Goal: Transaction & Acquisition: Book appointment/travel/reservation

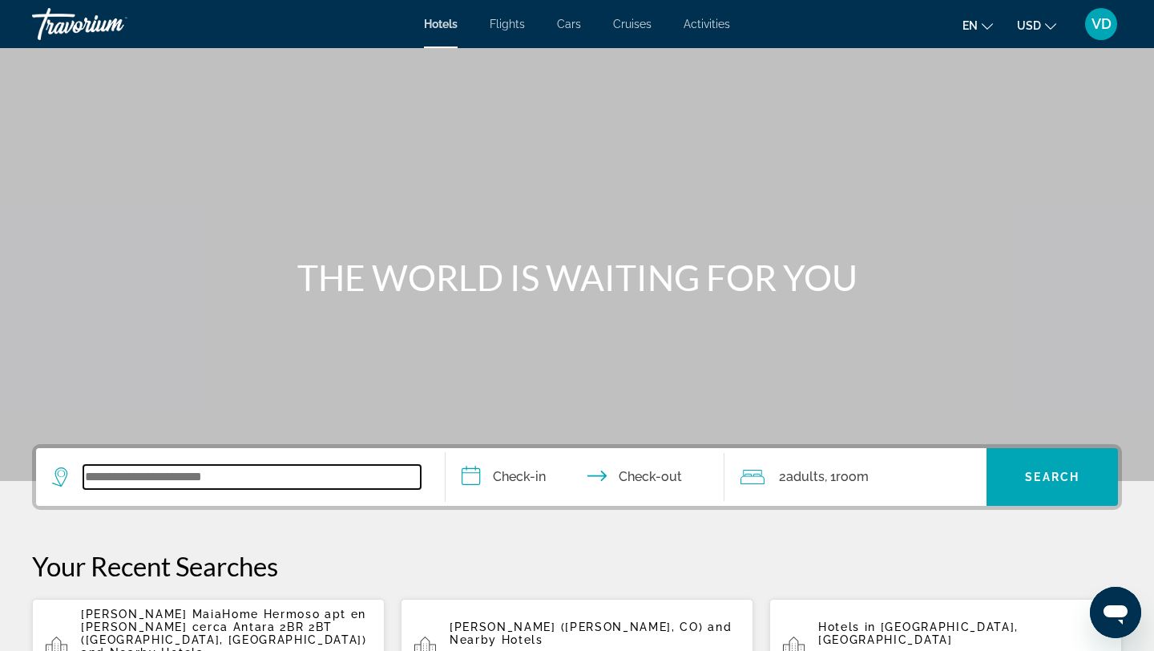
click at [140, 480] on input "Search widget" at bounding box center [251, 477] width 337 height 24
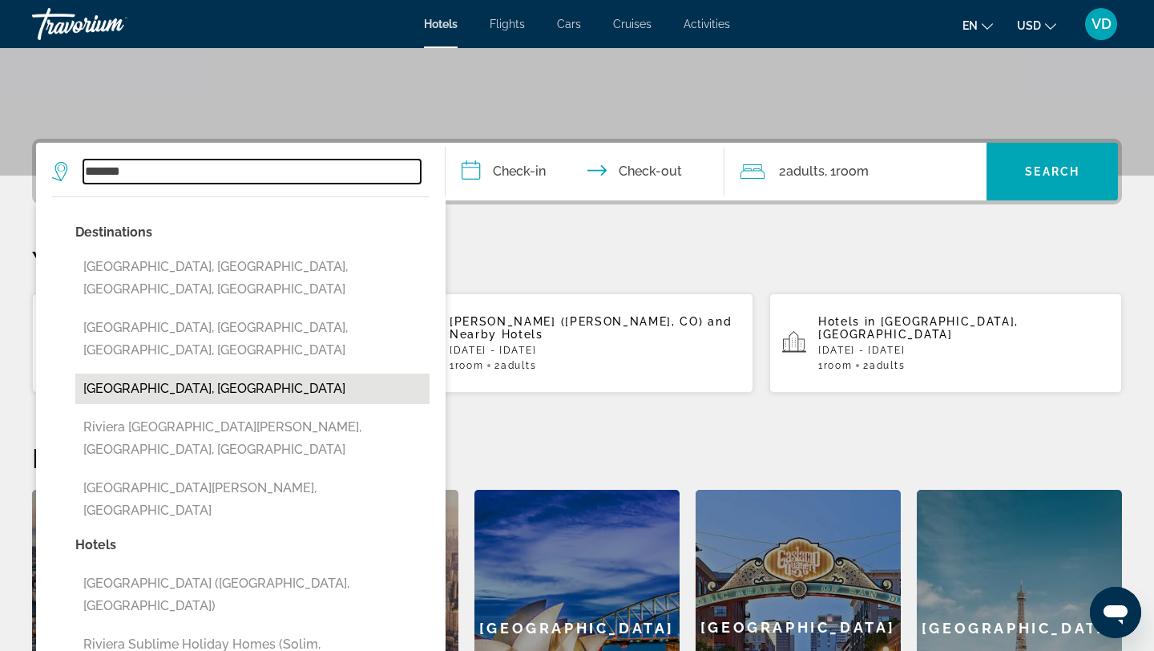
scroll to position [294, 0]
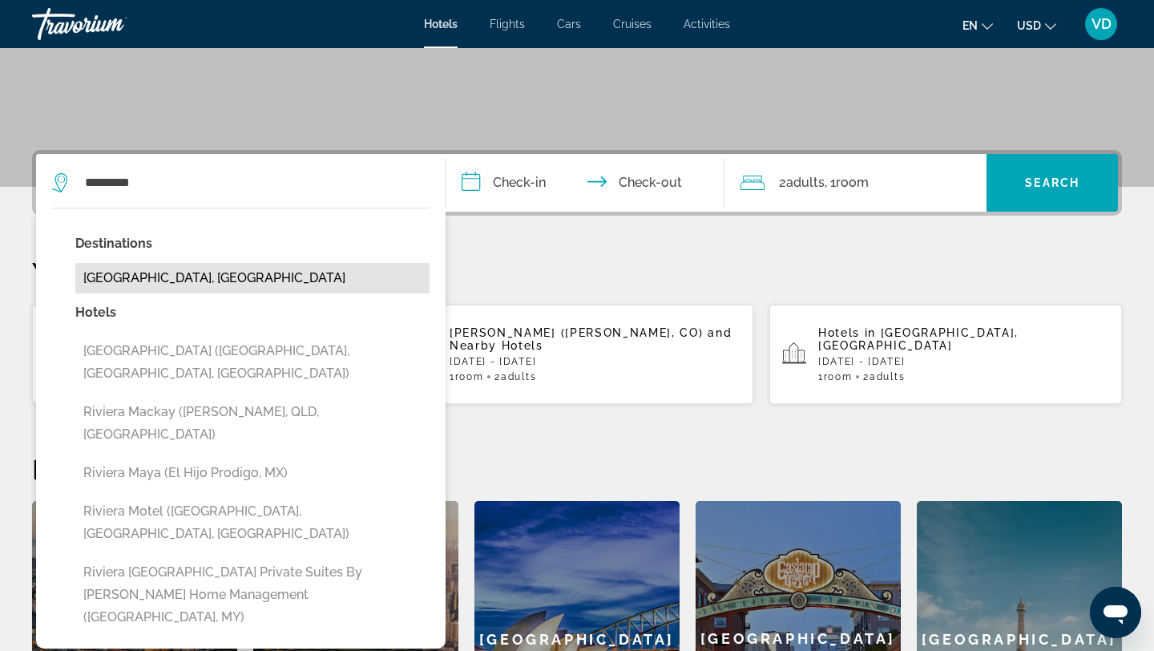
click at [134, 272] on button "[GEOGRAPHIC_DATA], [GEOGRAPHIC_DATA]" at bounding box center [252, 278] width 354 height 30
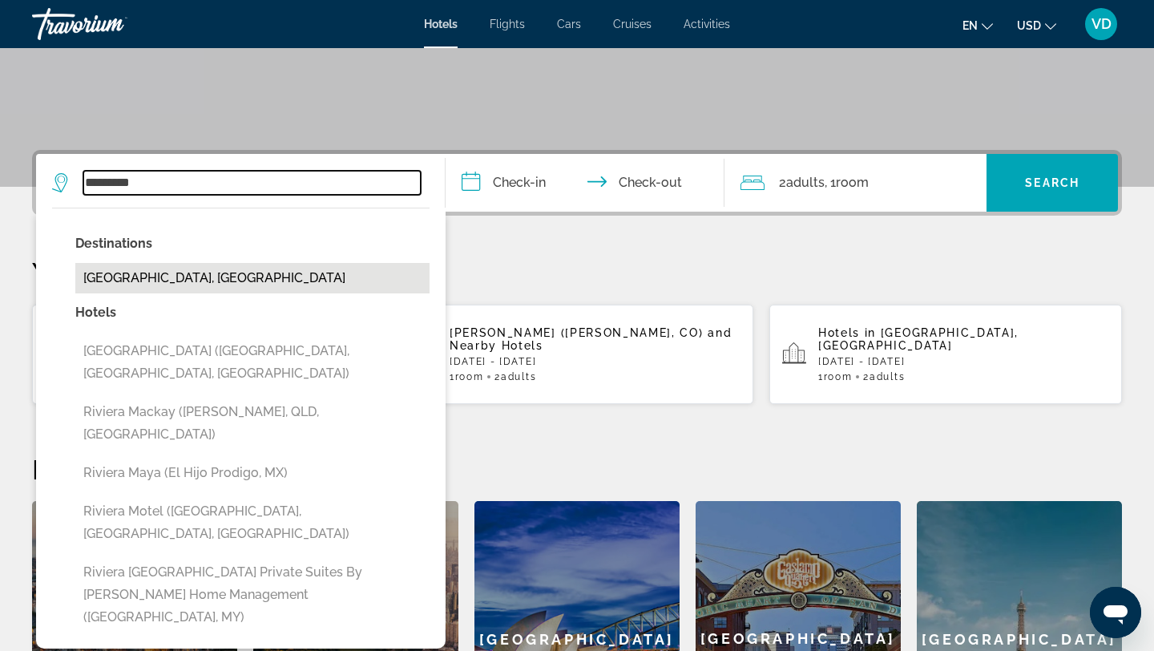
type input "**********"
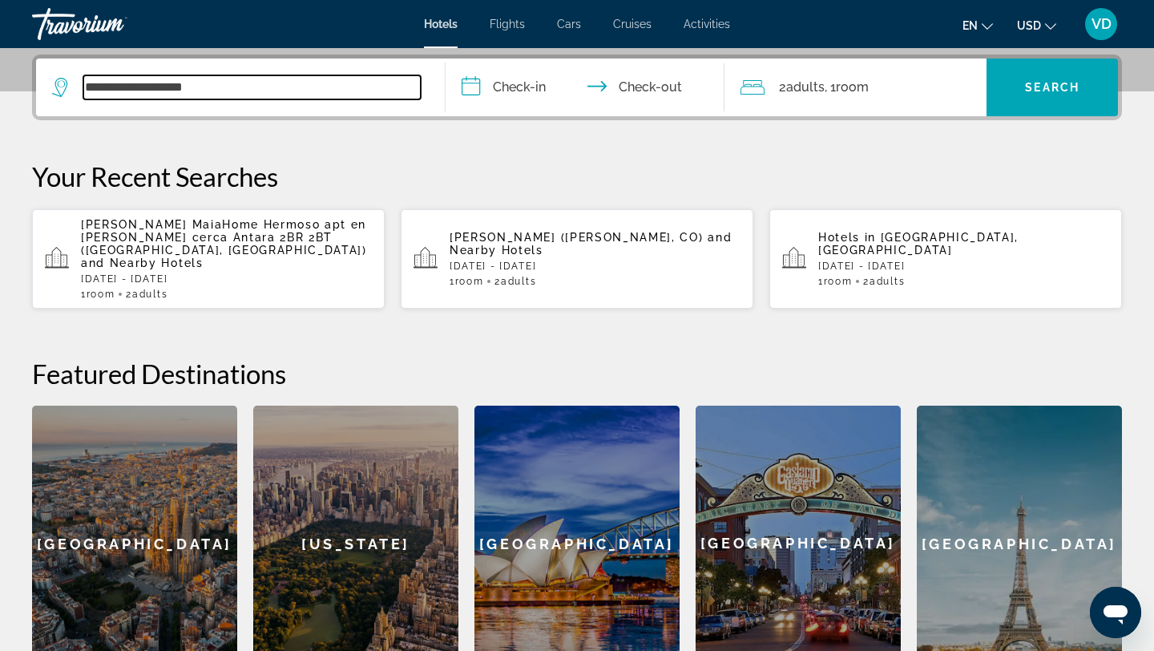
scroll to position [392, 0]
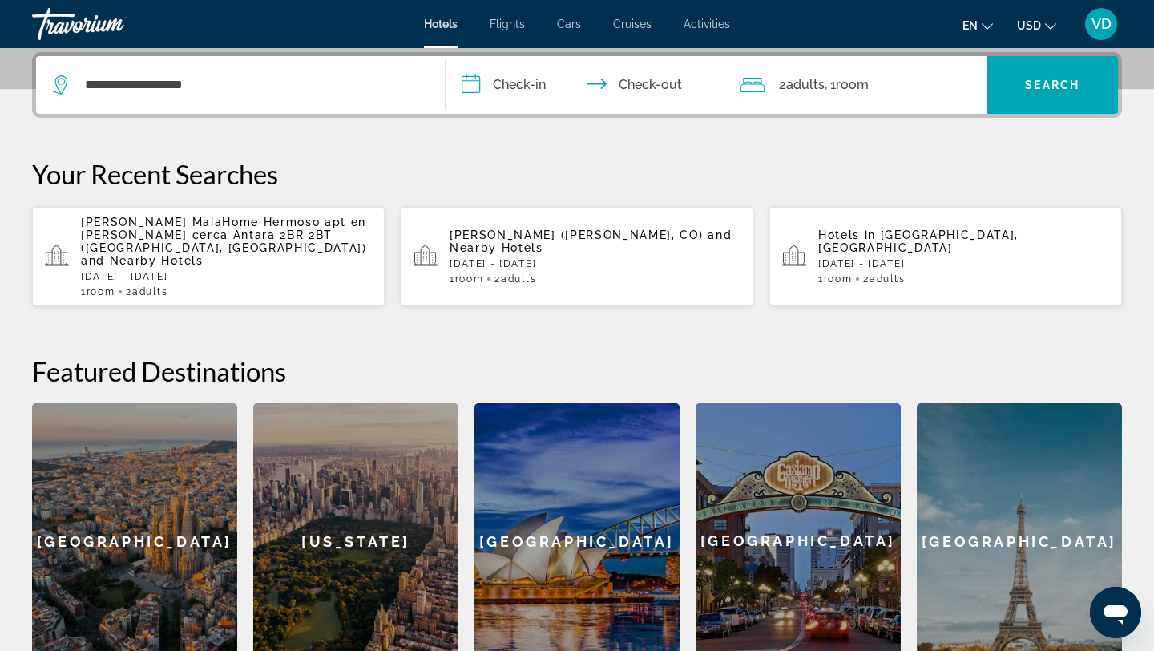
click at [505, 86] on input "**********" at bounding box center [587, 87] width 285 height 62
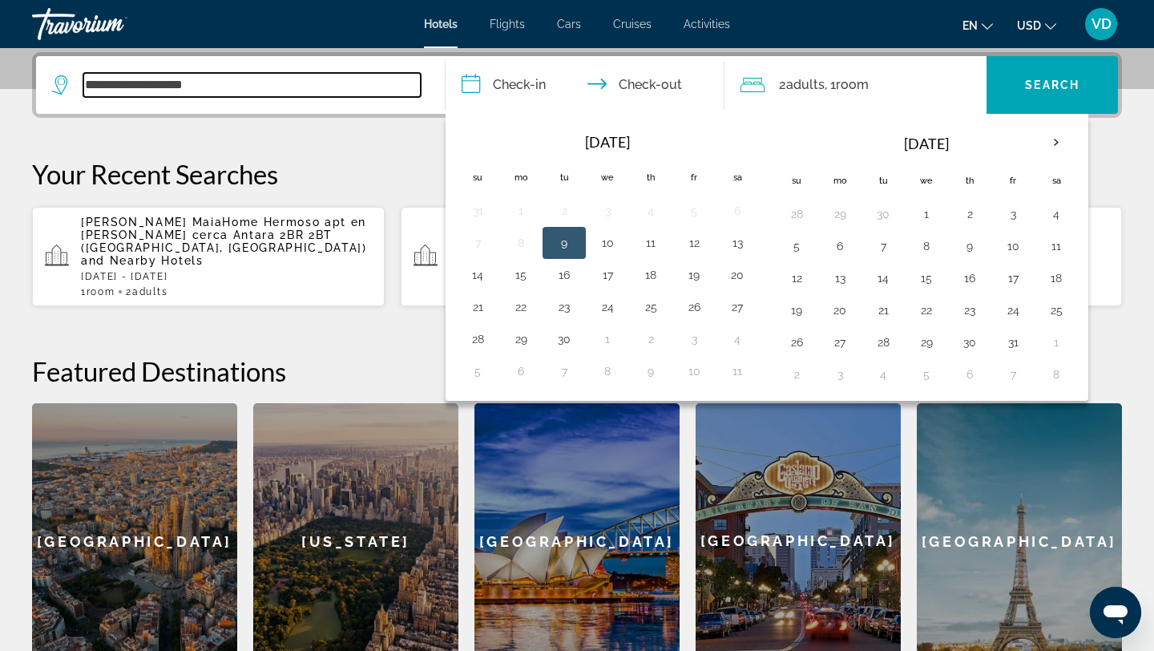
click at [160, 84] on input "**********" at bounding box center [251, 85] width 337 height 24
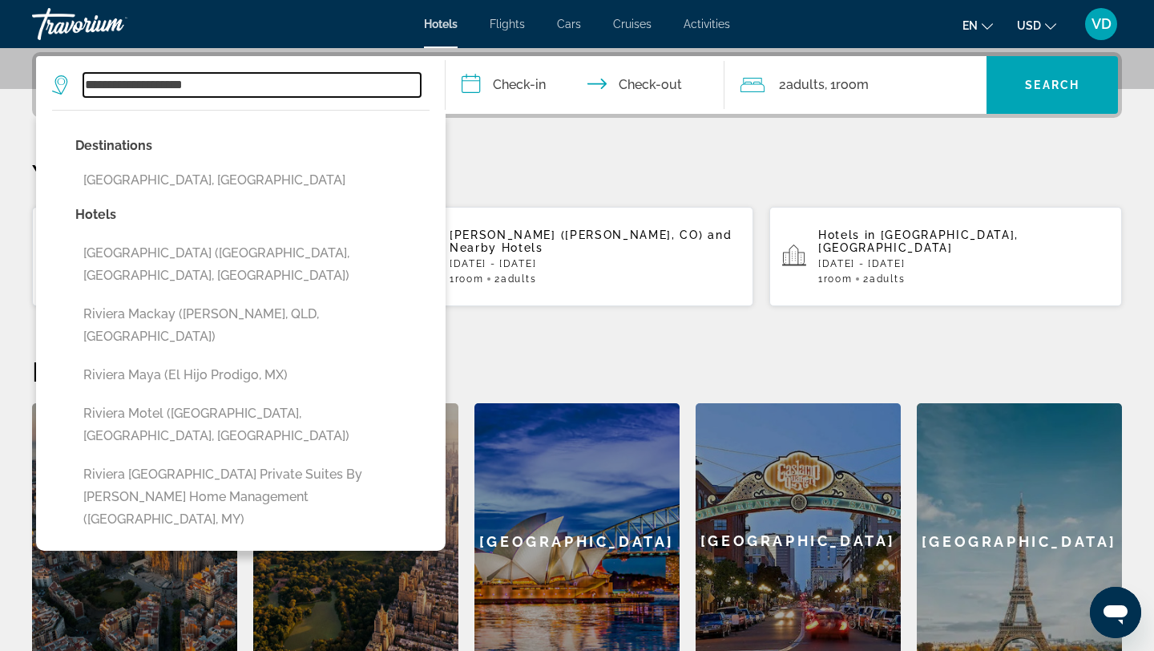
click at [214, 87] on input "**********" at bounding box center [251, 85] width 337 height 24
type input "*"
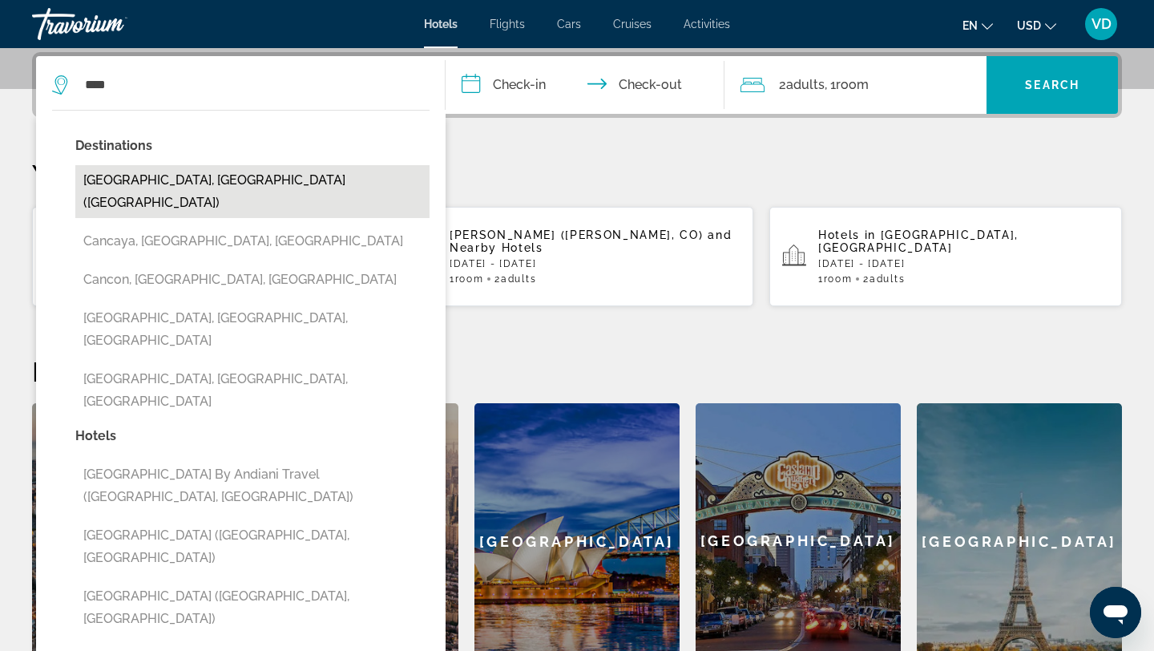
click at [161, 173] on button "[GEOGRAPHIC_DATA], [GEOGRAPHIC_DATA] ([GEOGRAPHIC_DATA])" at bounding box center [252, 191] width 354 height 53
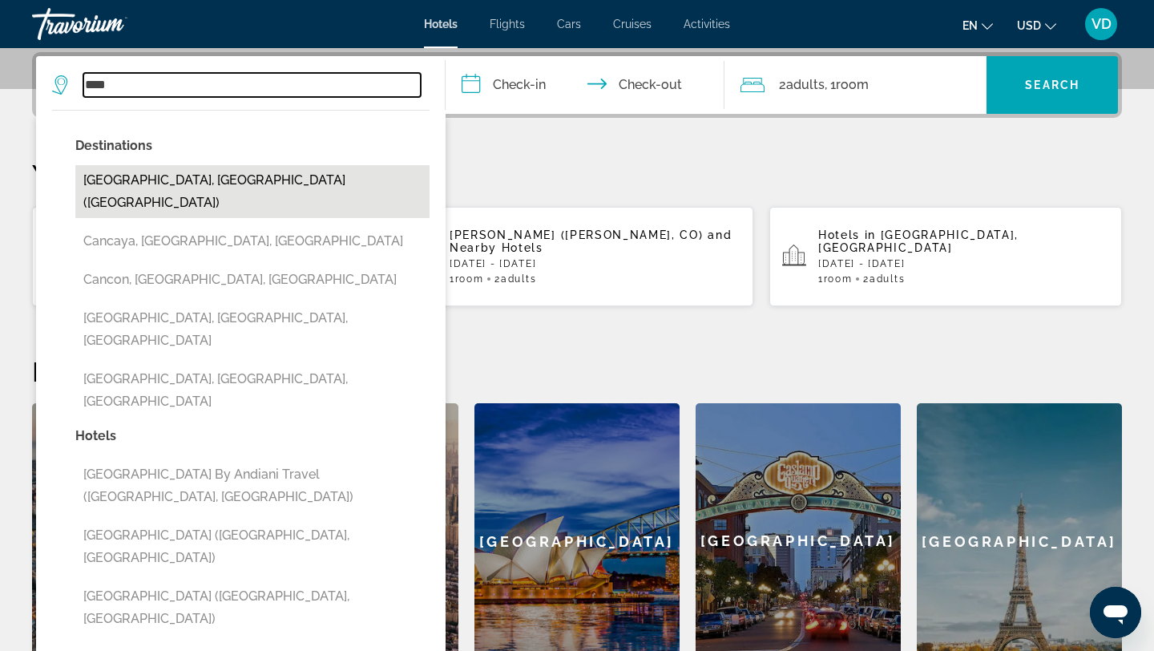
type input "**********"
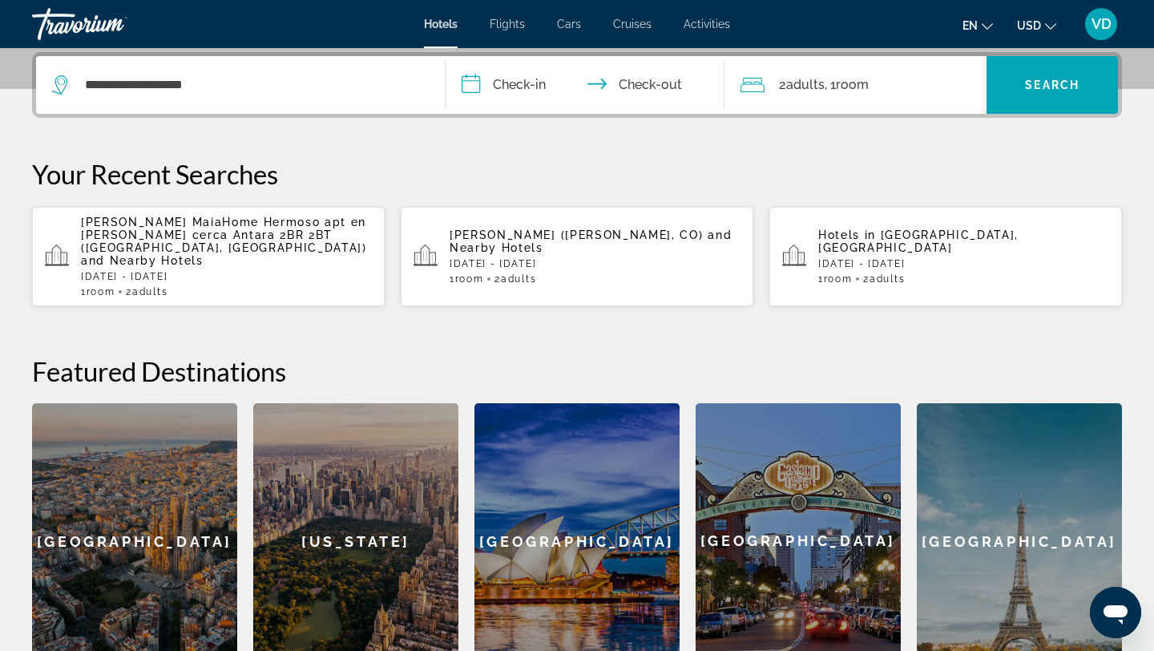
click at [505, 92] on input "**********" at bounding box center [587, 87] width 285 height 62
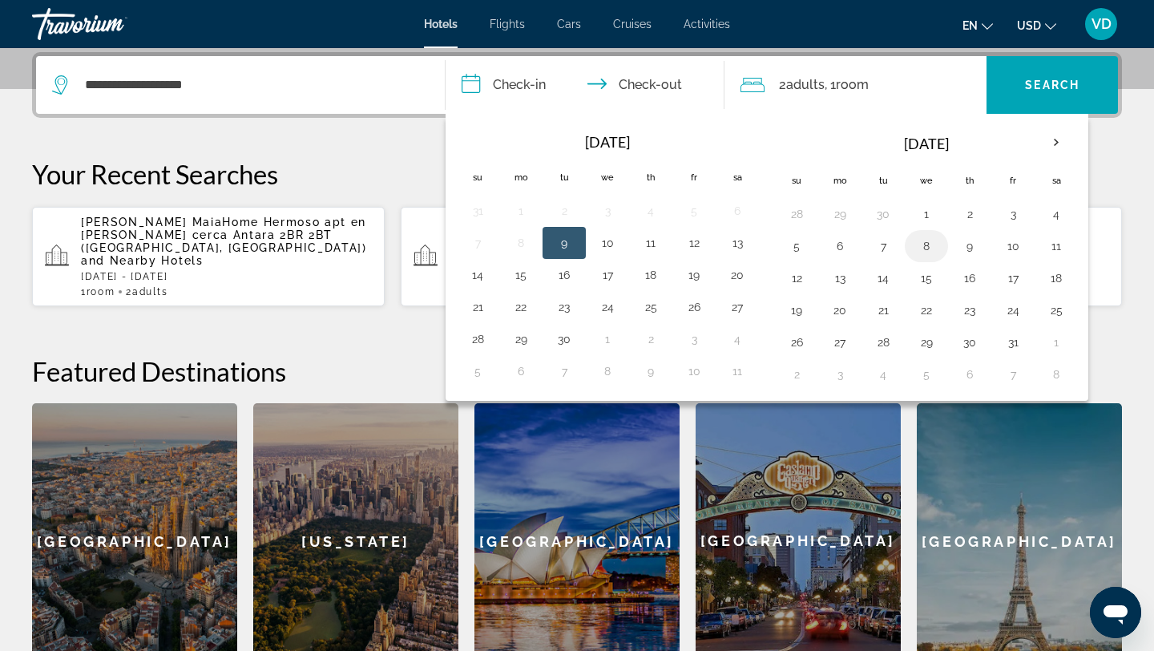
click at [926, 241] on button "8" at bounding box center [926, 246] width 26 height 22
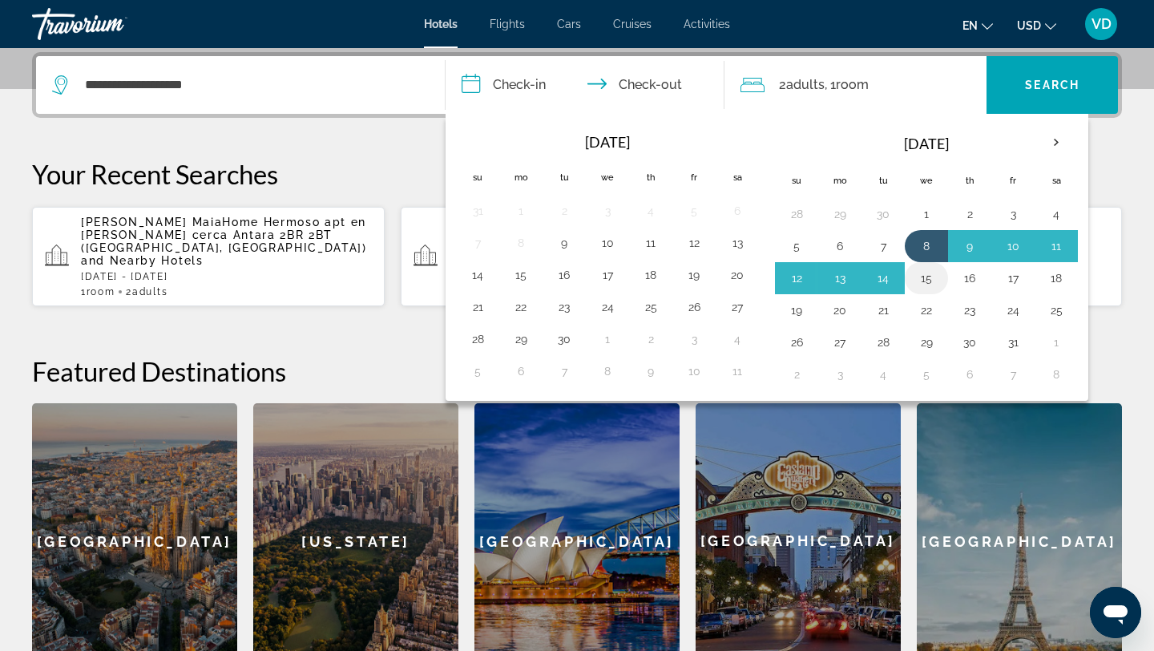
click at [930, 272] on button "15" at bounding box center [926, 278] width 26 height 22
type input "**********"
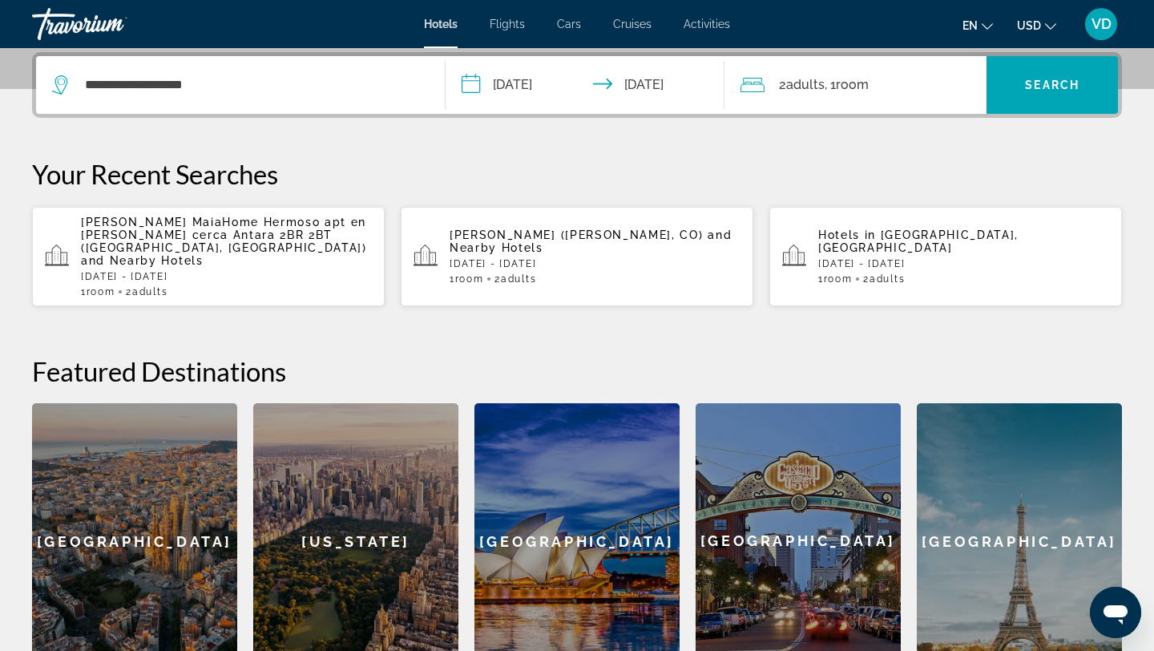
click at [889, 75] on div "2 Adult Adults , 1 Room rooms" at bounding box center [863, 85] width 247 height 22
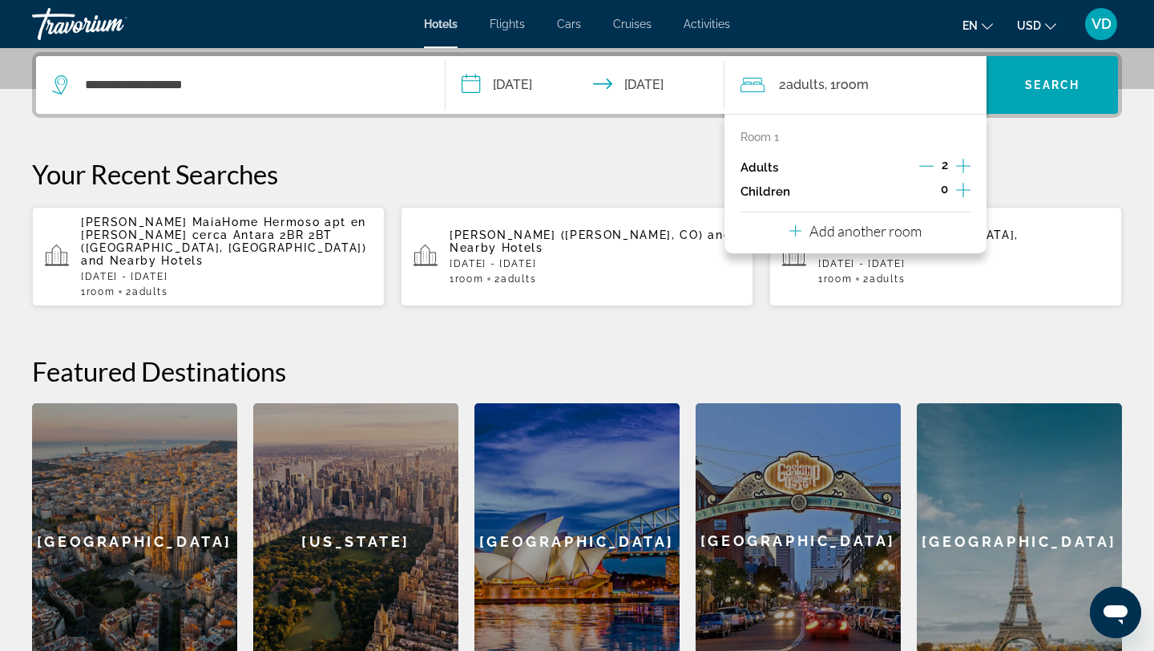
click at [961, 187] on icon "Increment children" at bounding box center [963, 189] width 14 height 19
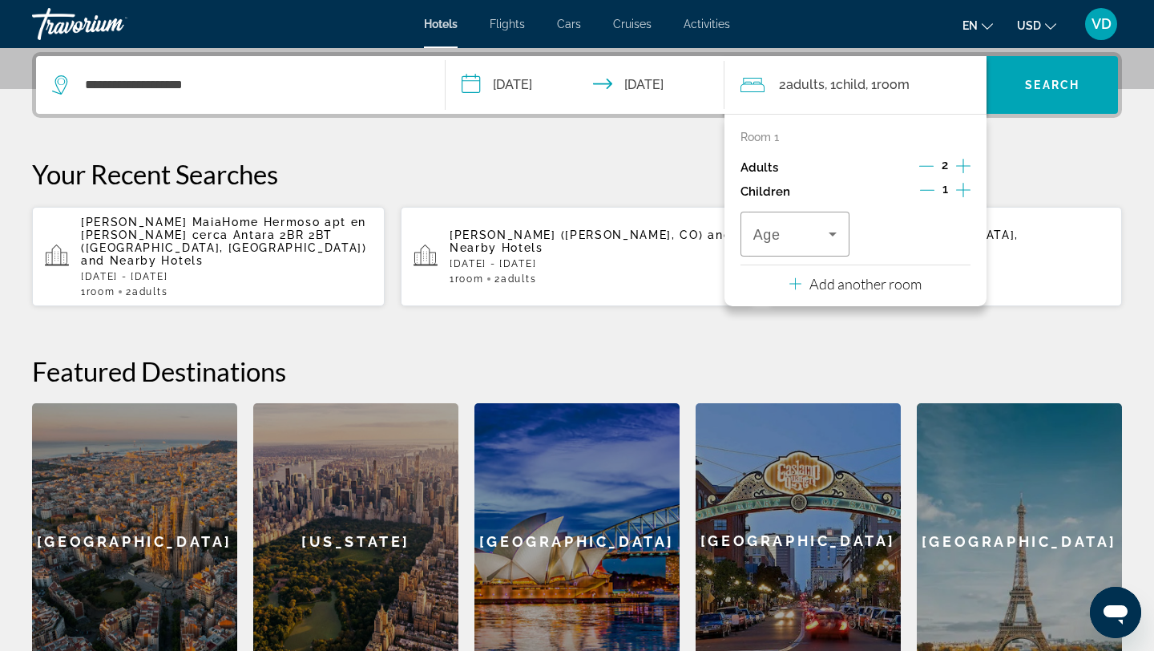
click at [961, 187] on icon "Increment children" at bounding box center [963, 189] width 14 height 19
click at [965, 191] on icon "Increment children" at bounding box center [963, 189] width 14 height 19
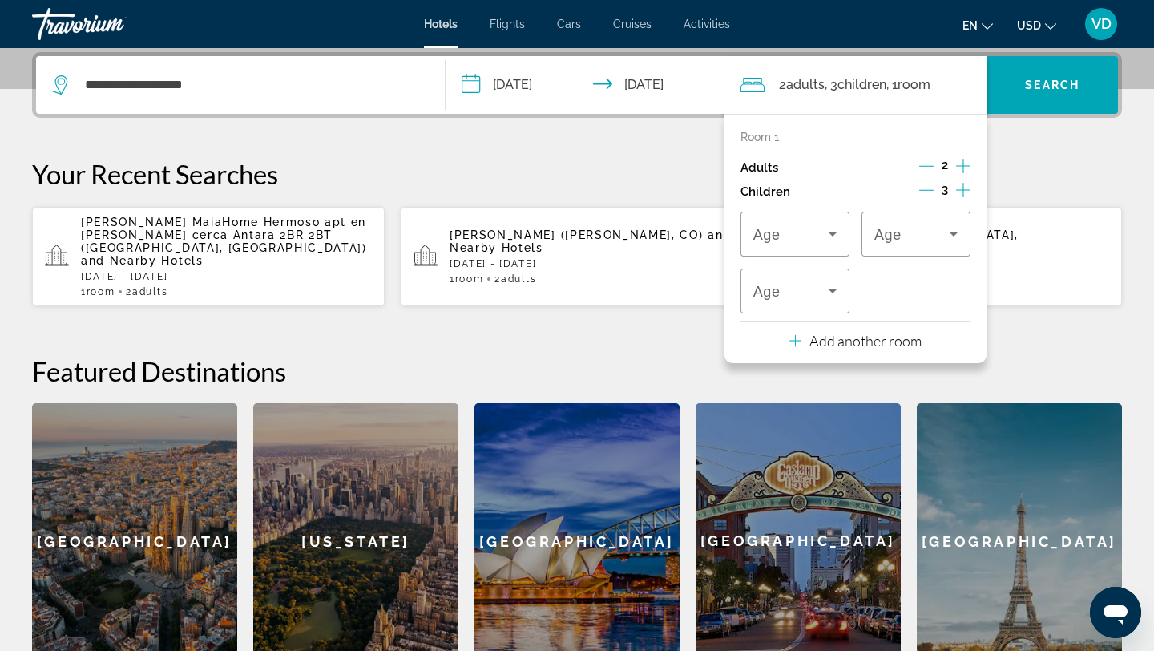
click at [927, 189] on icon "Decrement children" at bounding box center [926, 190] width 14 height 14
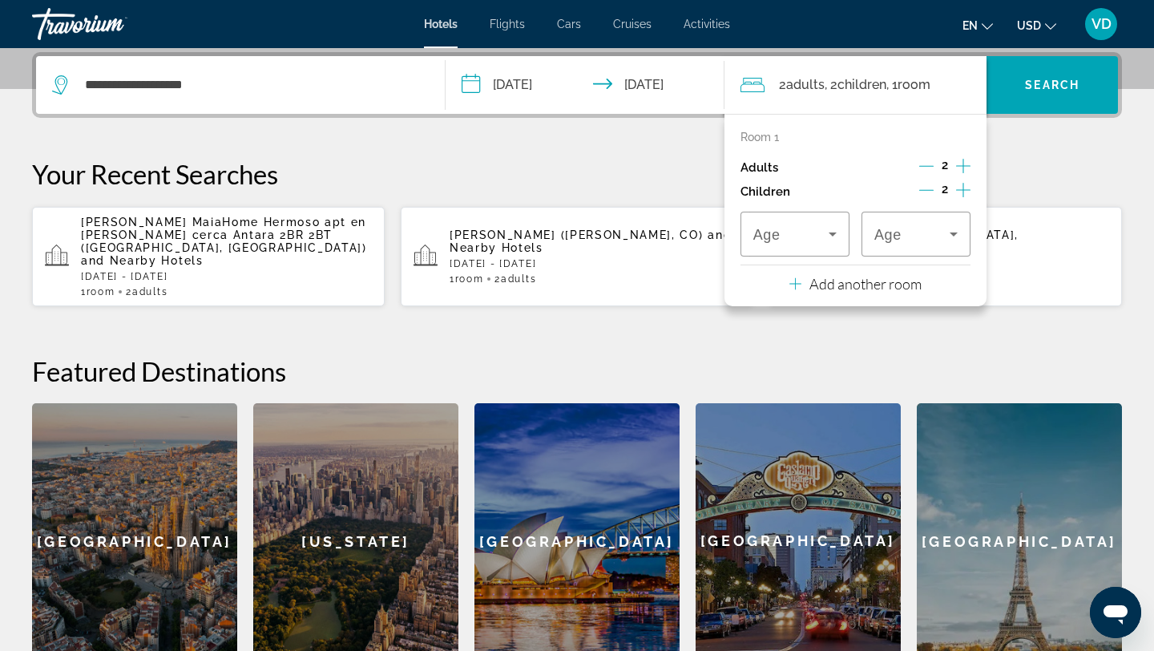
click at [964, 157] on icon "Increment adults" at bounding box center [963, 165] width 14 height 19
click at [924, 163] on icon "Decrement adults" at bounding box center [926, 166] width 14 height 14
click at [828, 234] on icon "Travelers: 2 adults, 2 children" at bounding box center [832, 233] width 19 height 19
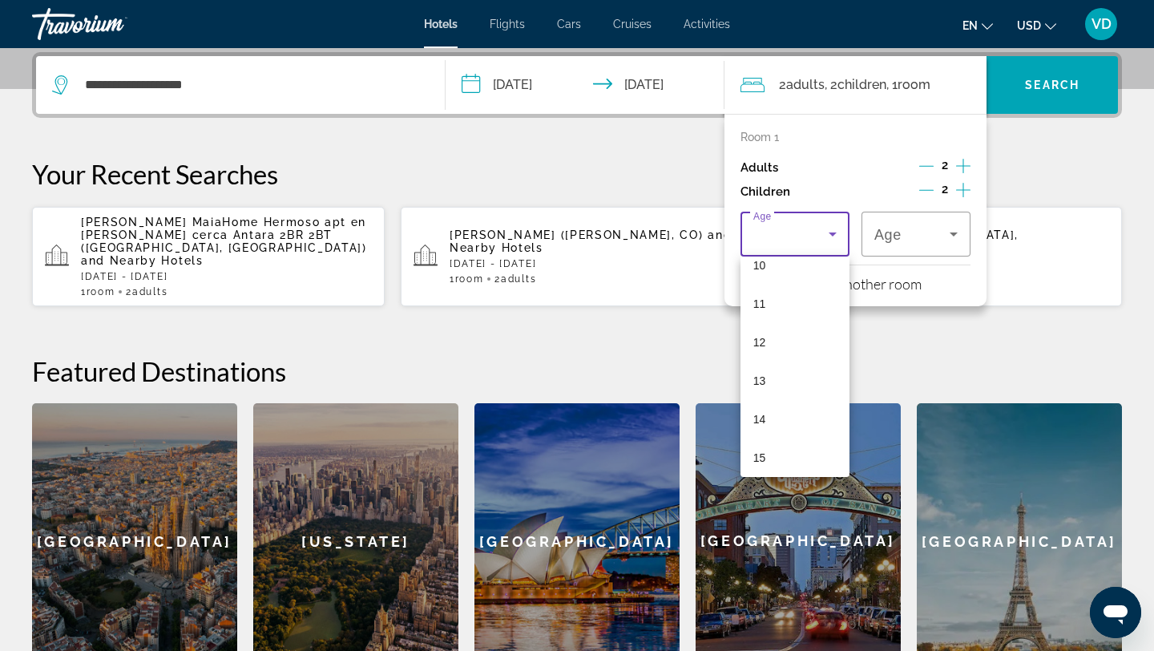
scroll to position [402, 0]
click at [805, 374] on mat-option "13" at bounding box center [794, 380] width 109 height 38
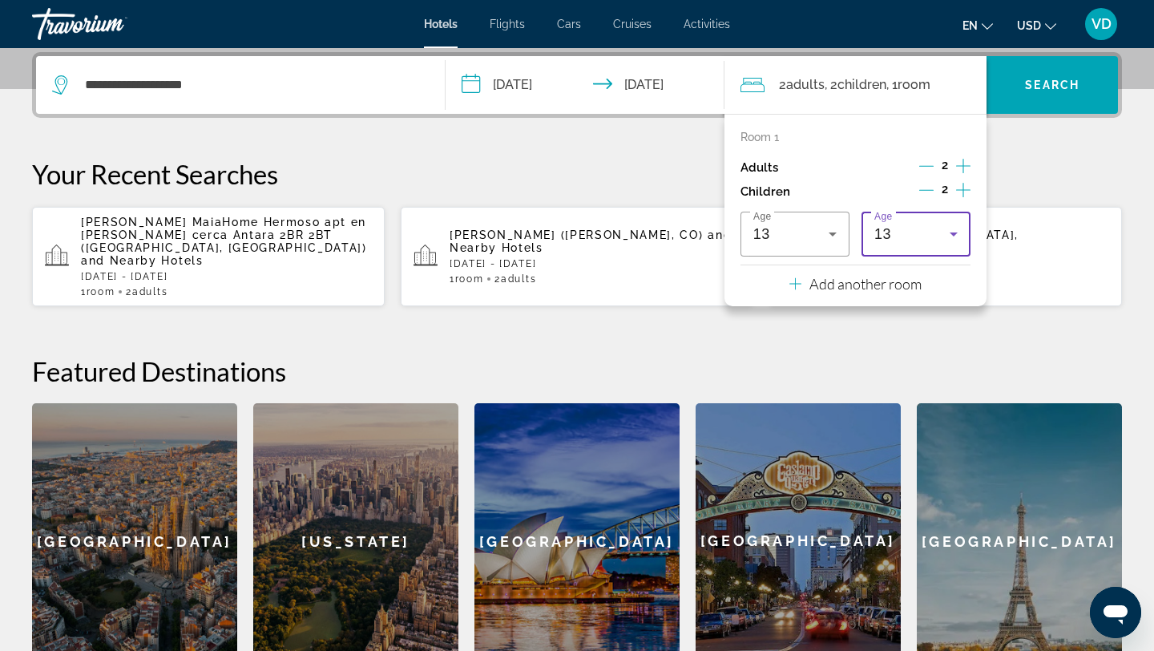
click at [956, 235] on icon "Travelers: 2 adults, 2 children" at bounding box center [953, 233] width 19 height 19
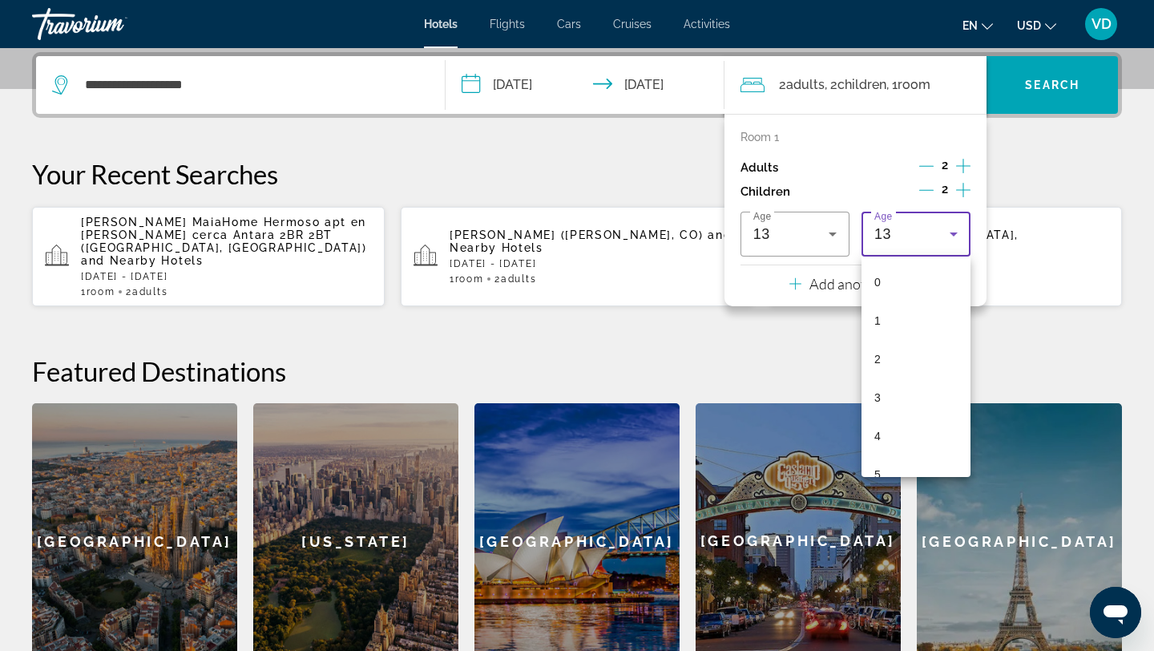
scroll to position [324, 0]
click at [925, 340] on mat-option "10" at bounding box center [915, 342] width 109 height 38
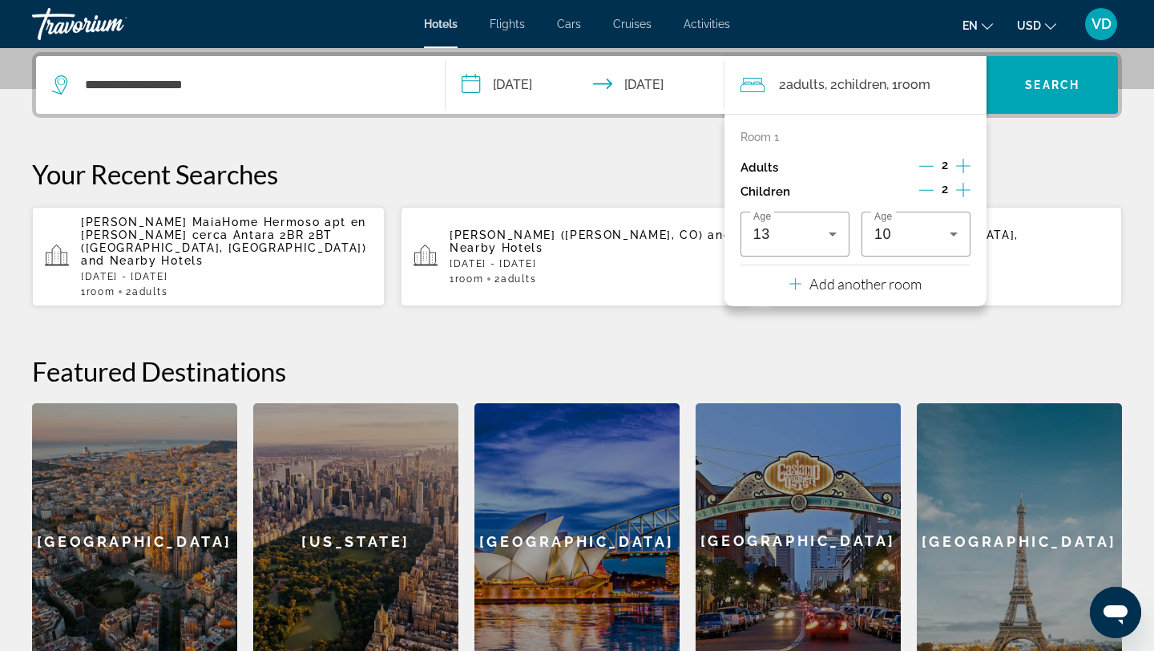
click at [961, 189] on icon "Increment children" at bounding box center [963, 190] width 14 height 14
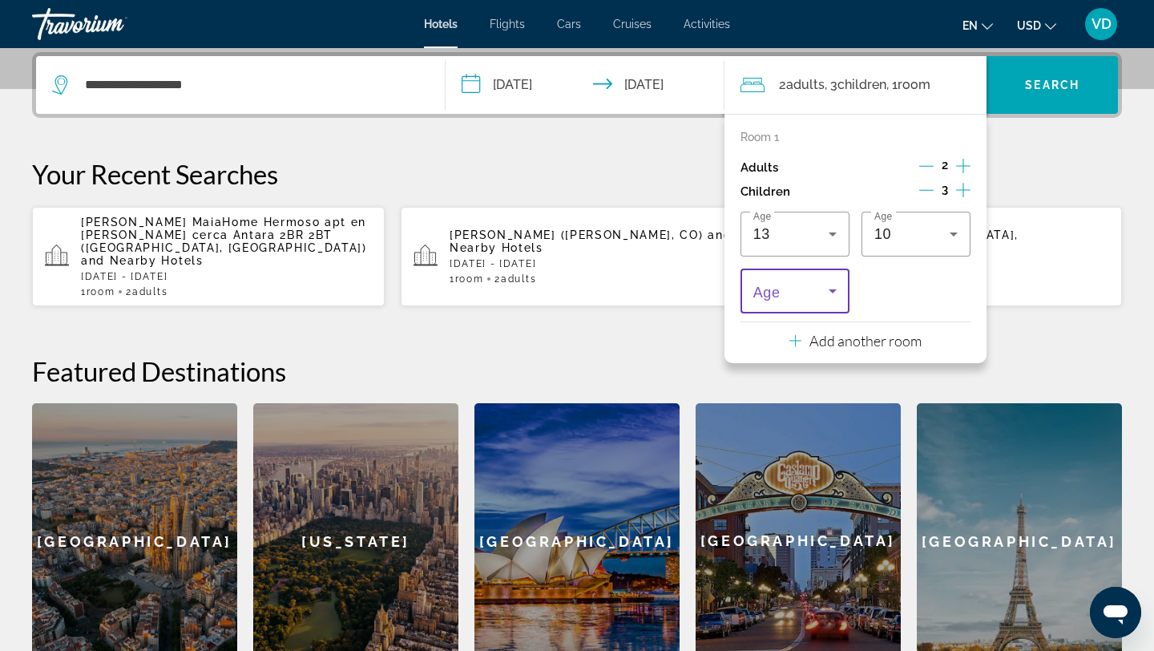
click at [828, 292] on icon "Travelers: 2 adults, 3 children" at bounding box center [832, 290] width 19 height 19
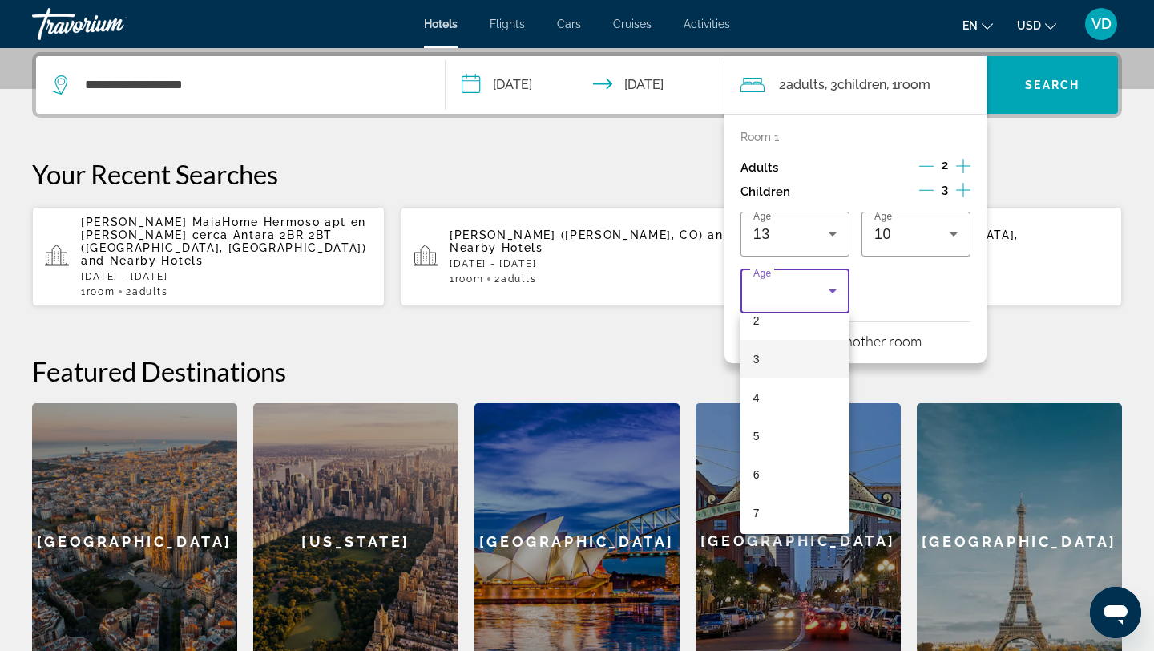
scroll to position [121, 0]
click at [776, 478] on mat-option "7" at bounding box center [794, 487] width 109 height 38
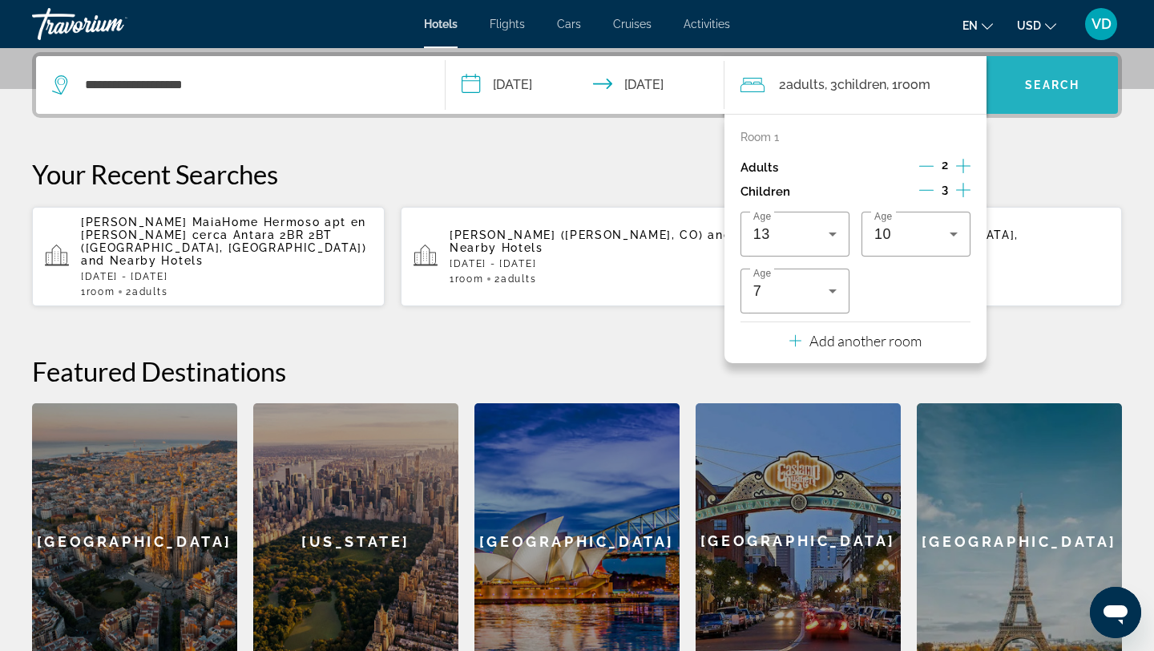
click at [1042, 87] on span "Search" at bounding box center [1052, 85] width 54 height 13
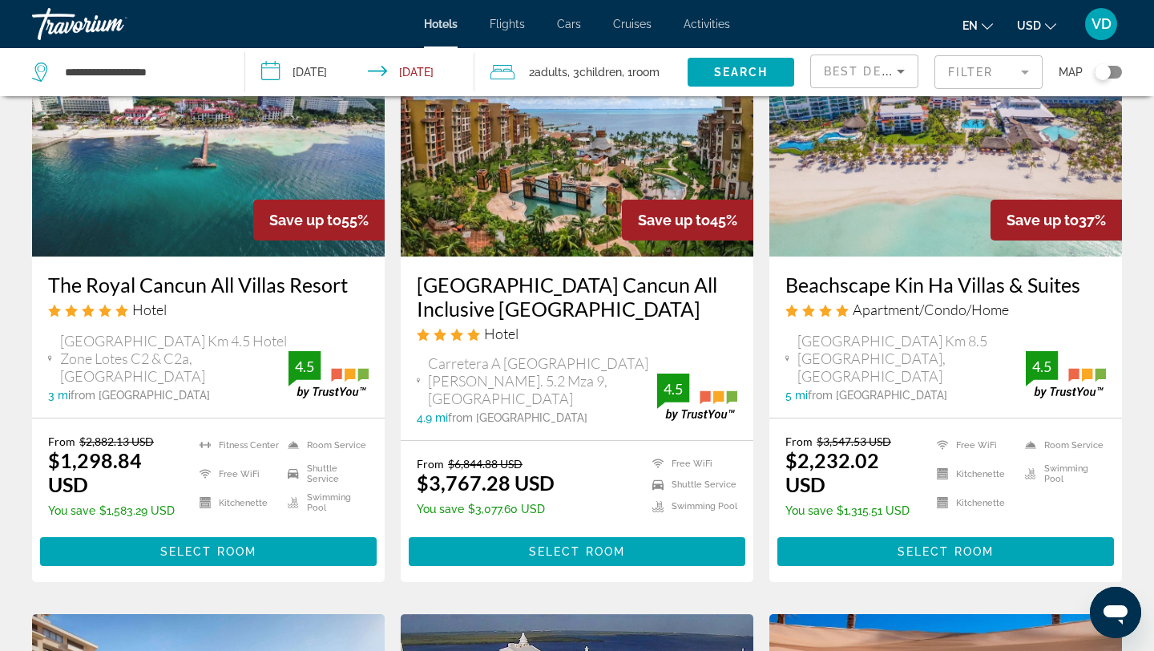
scroll to position [167, 0]
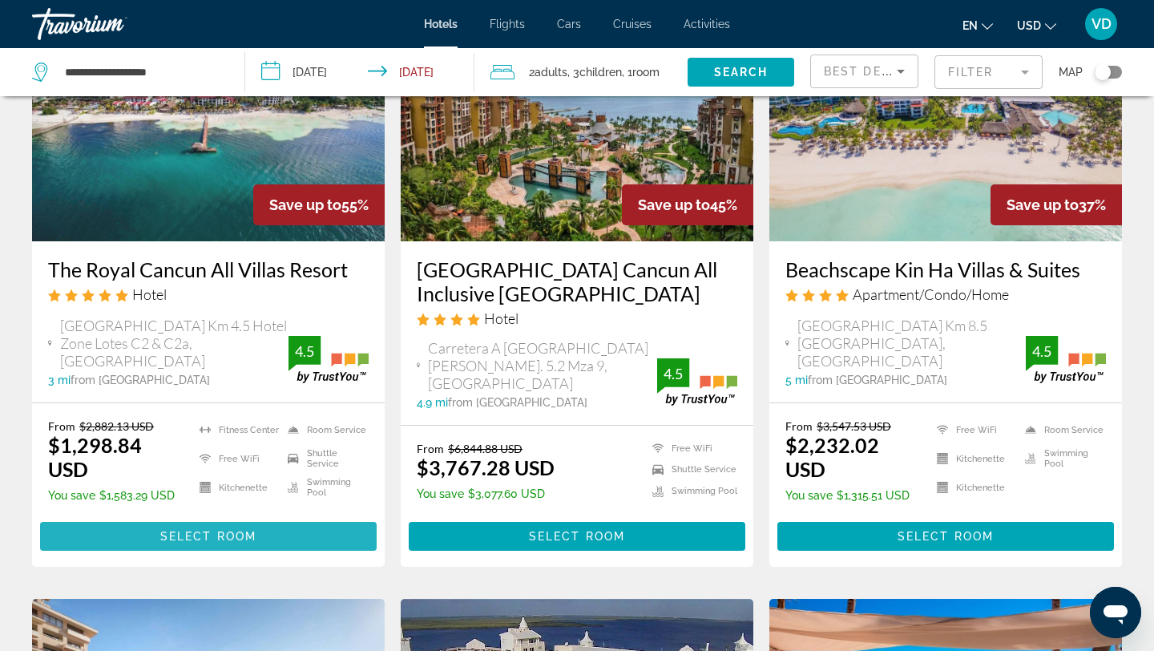
click at [201, 530] on span "Select Room" at bounding box center [208, 536] width 96 height 13
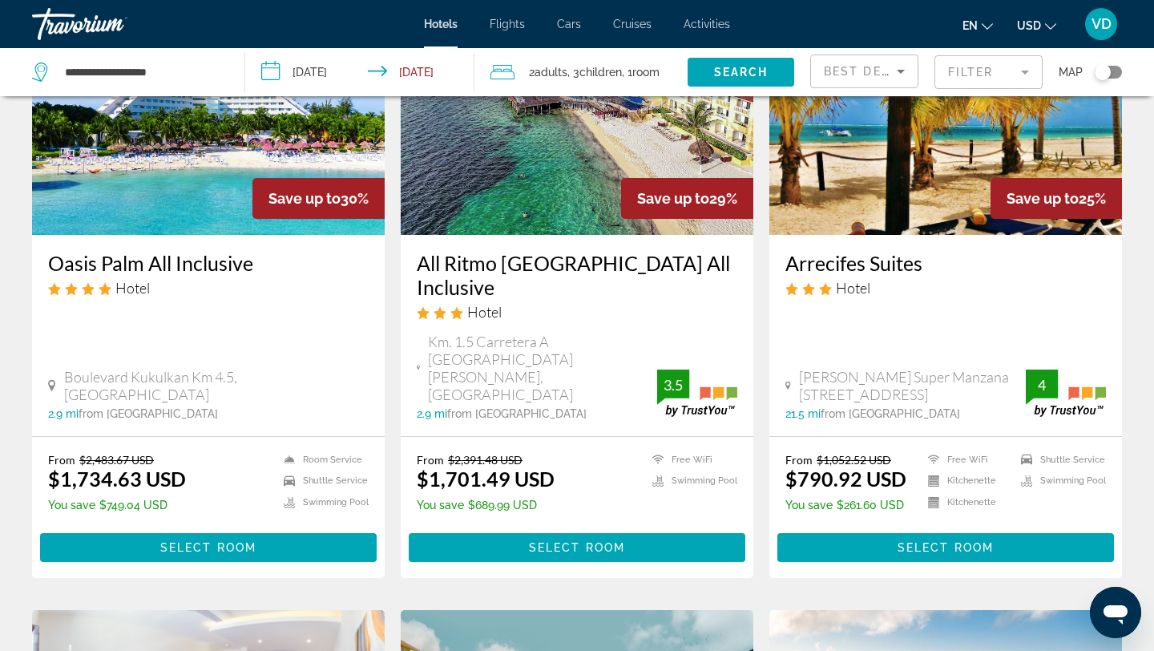
scroll to position [1416, 0]
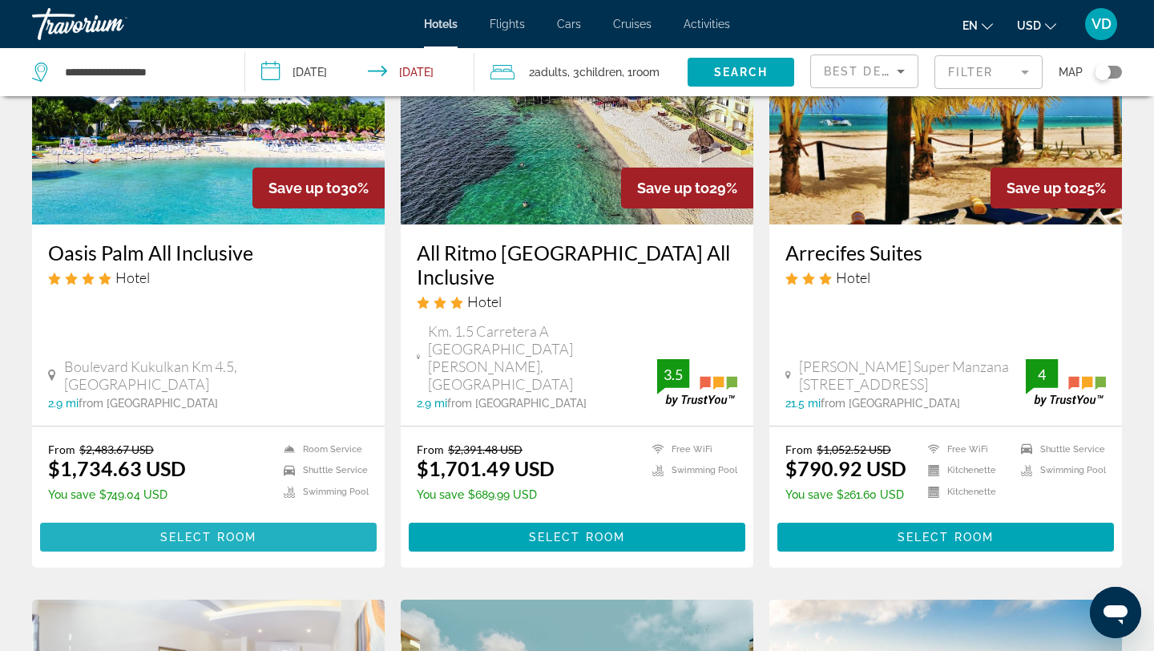
click at [178, 530] on span "Select Room" at bounding box center [208, 536] width 96 height 13
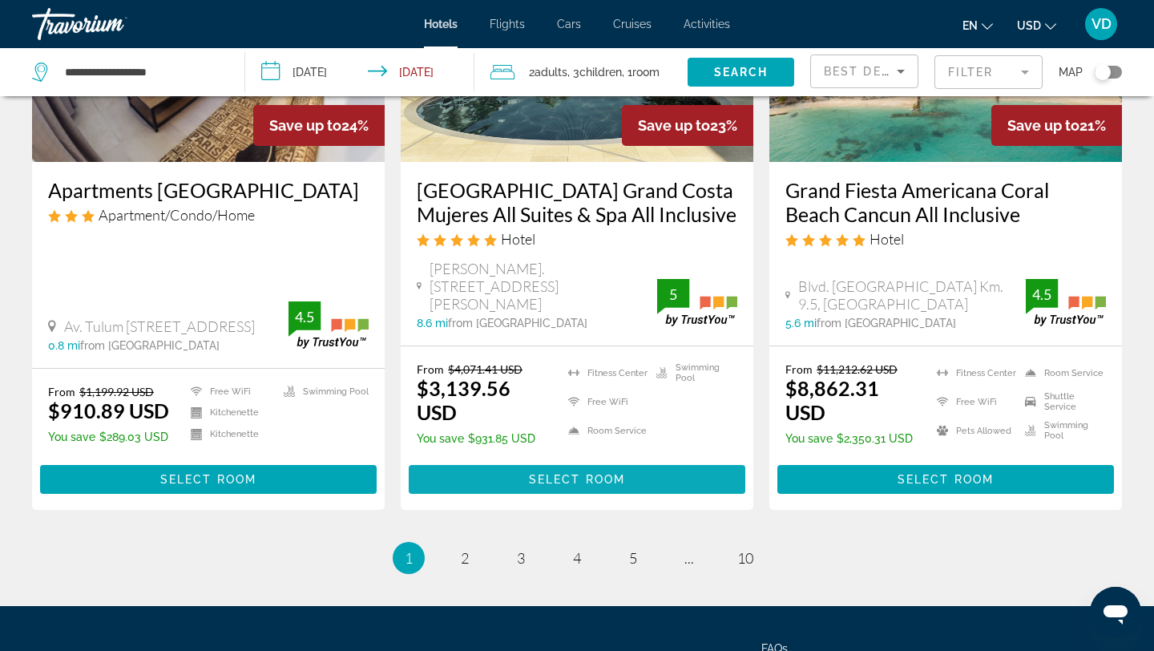
scroll to position [2120, 0]
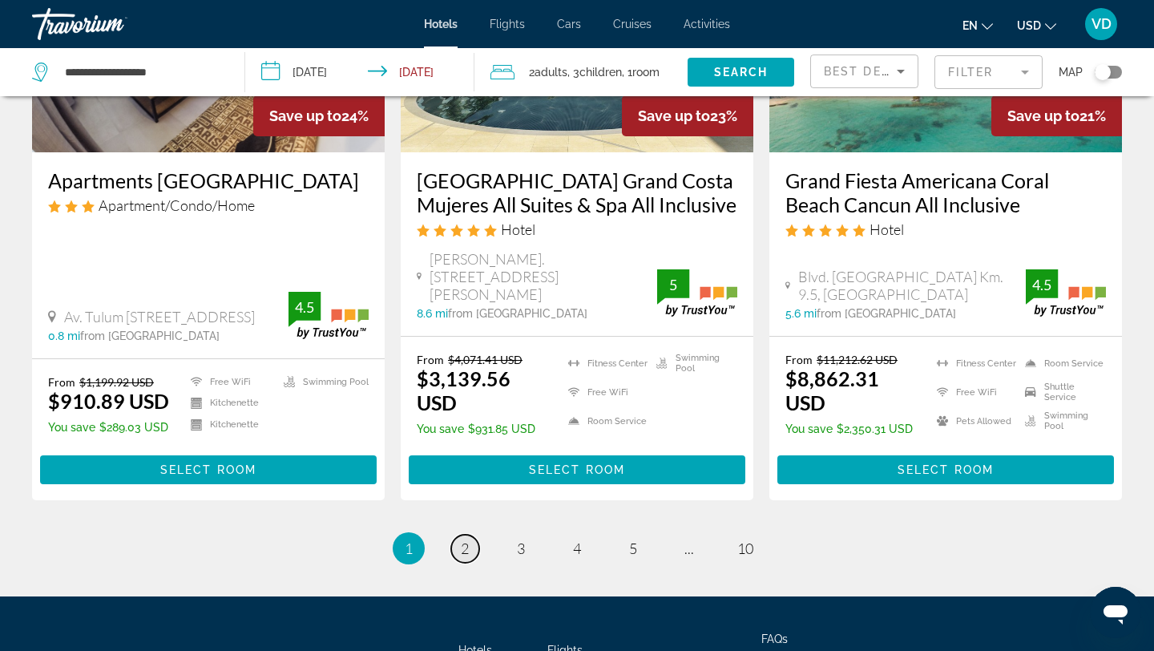
click at [464, 539] on span "2" at bounding box center [465, 548] width 8 height 18
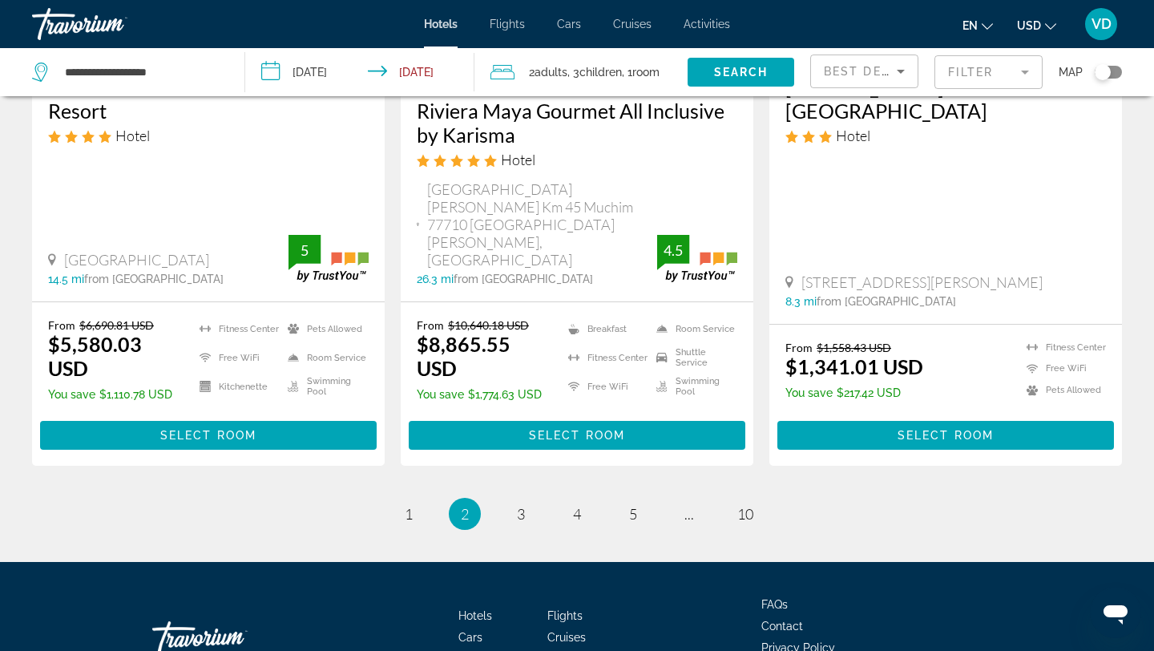
scroll to position [2230, 0]
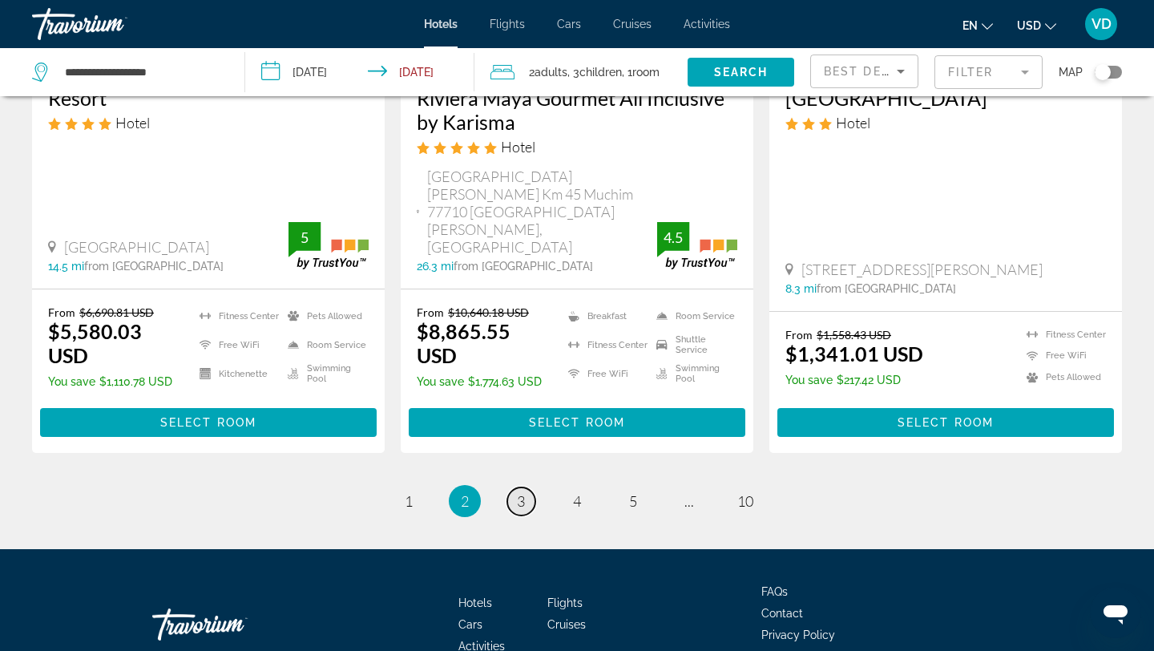
click at [516, 487] on link "page 3" at bounding box center [521, 501] width 28 height 28
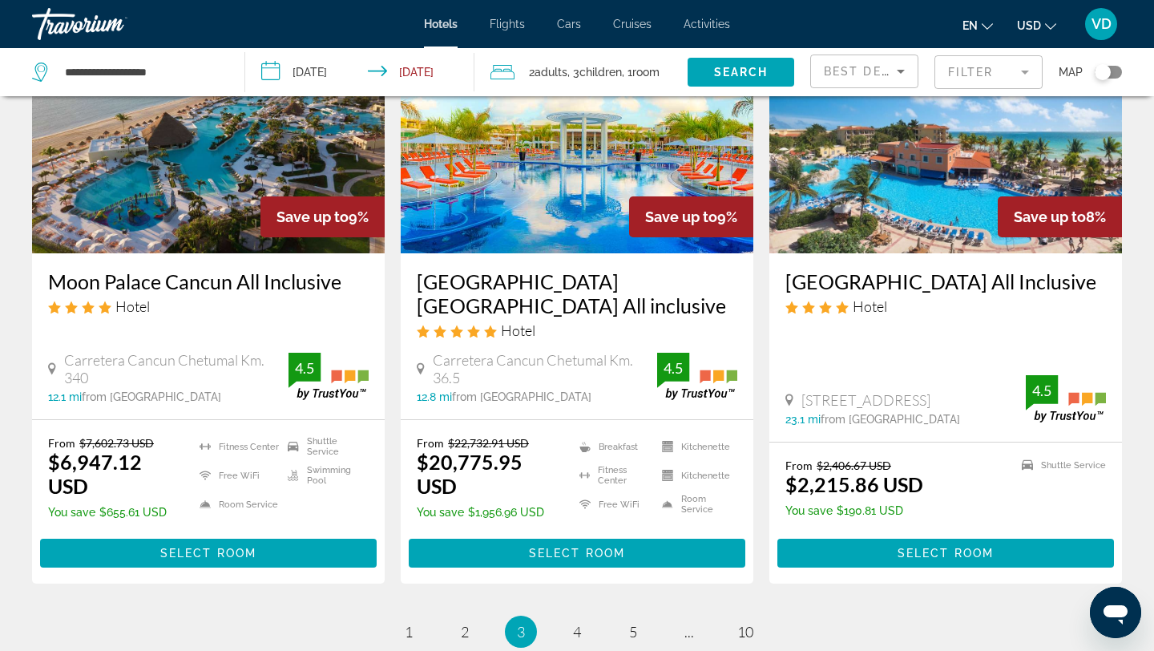
scroll to position [2097, 0]
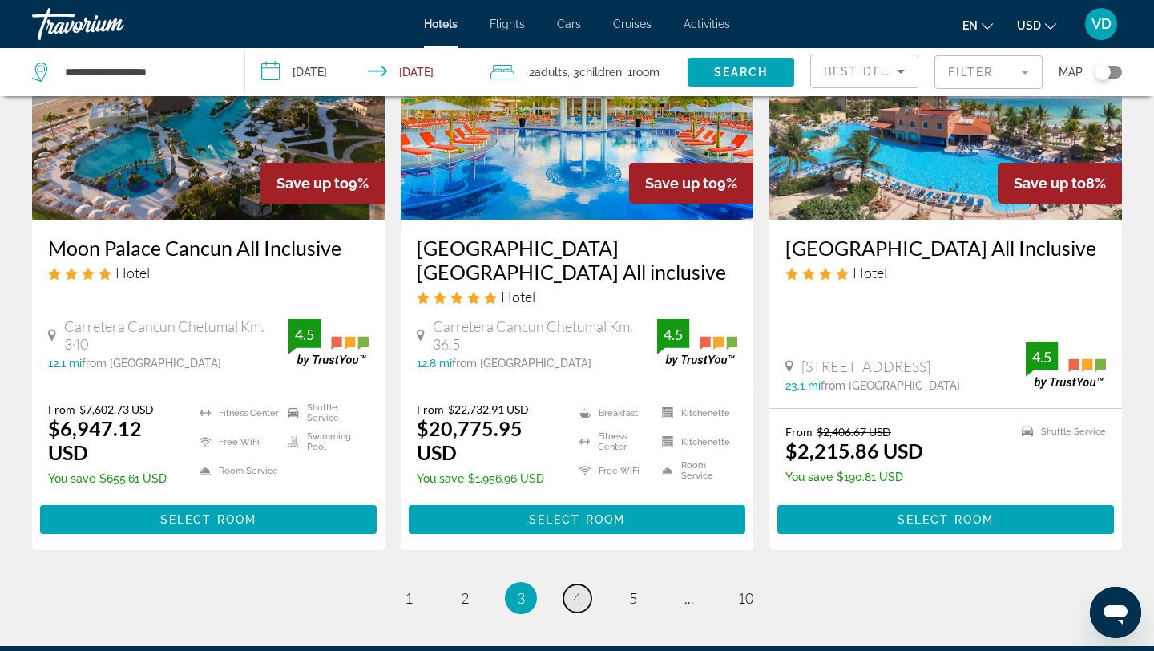
click at [579, 589] on span "4" at bounding box center [577, 598] width 8 height 18
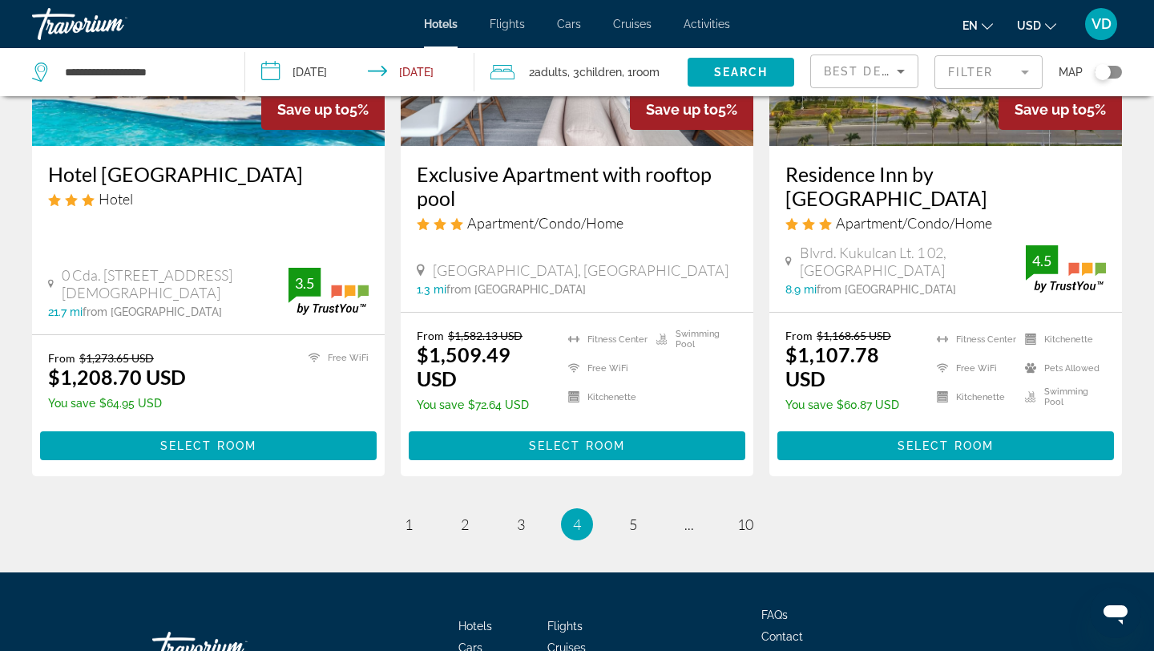
scroll to position [2114, 0]
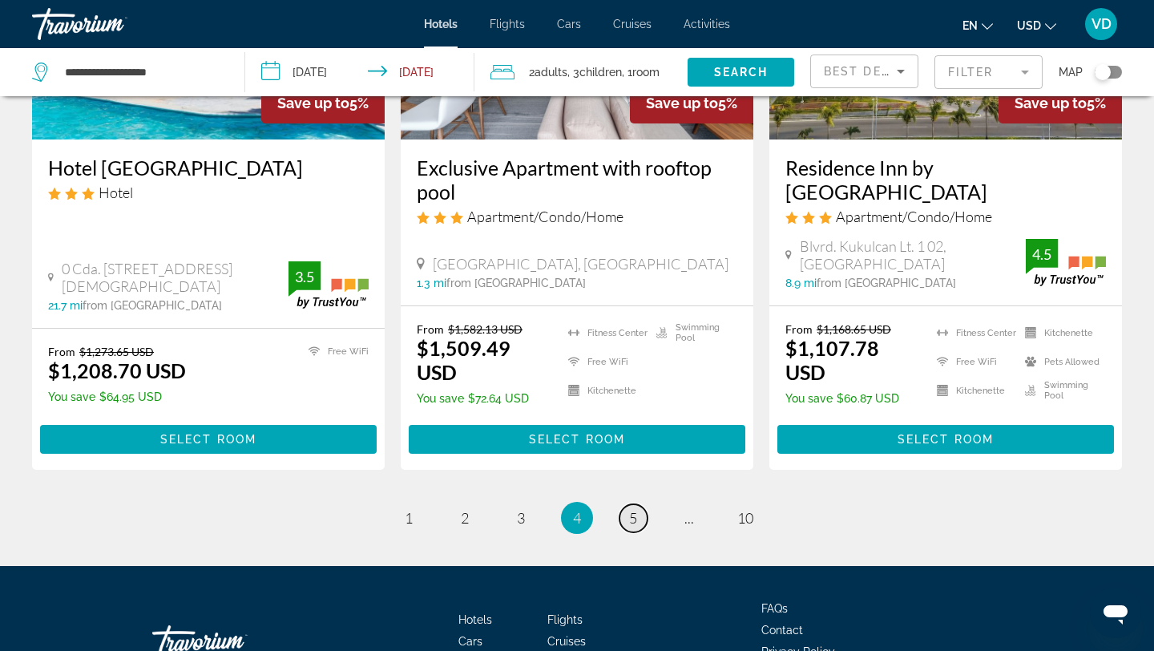
click at [635, 509] on span "5" at bounding box center [633, 518] width 8 height 18
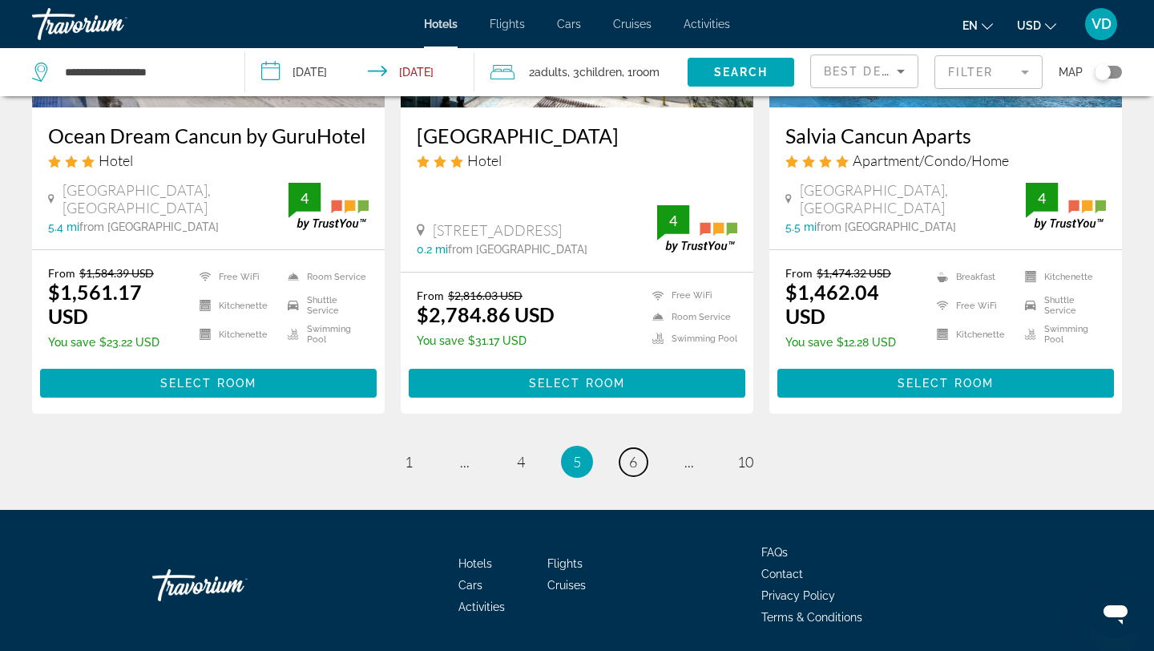
scroll to position [2147, 0]
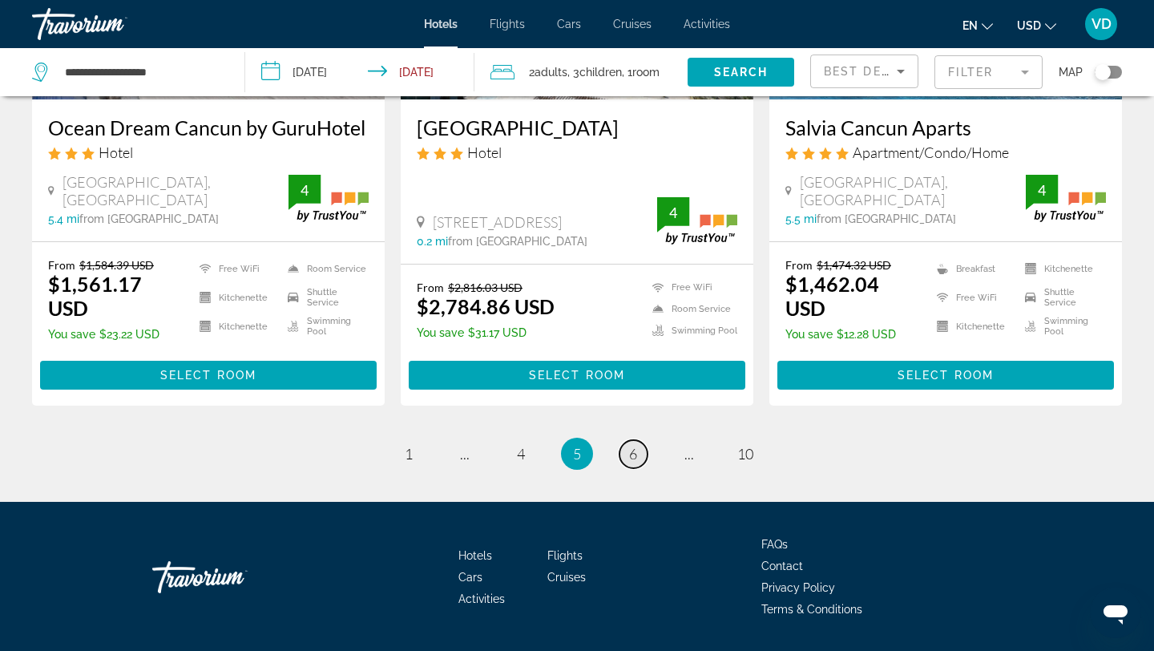
click at [624, 468] on link "page 6" at bounding box center [633, 454] width 28 height 28
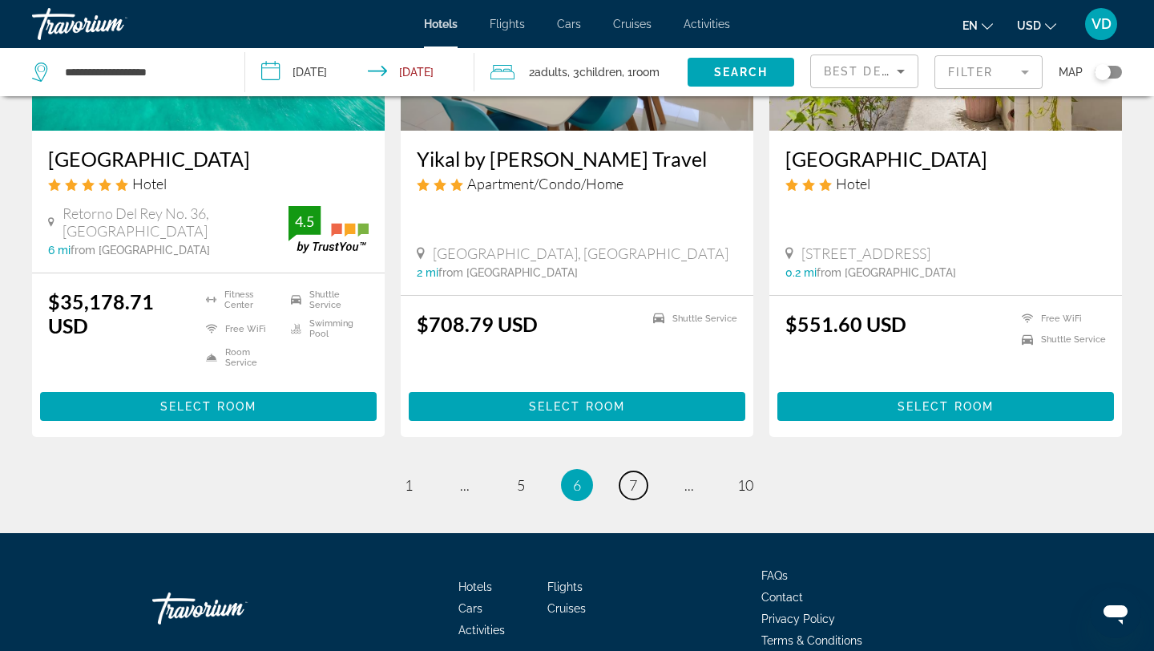
scroll to position [2122, 0]
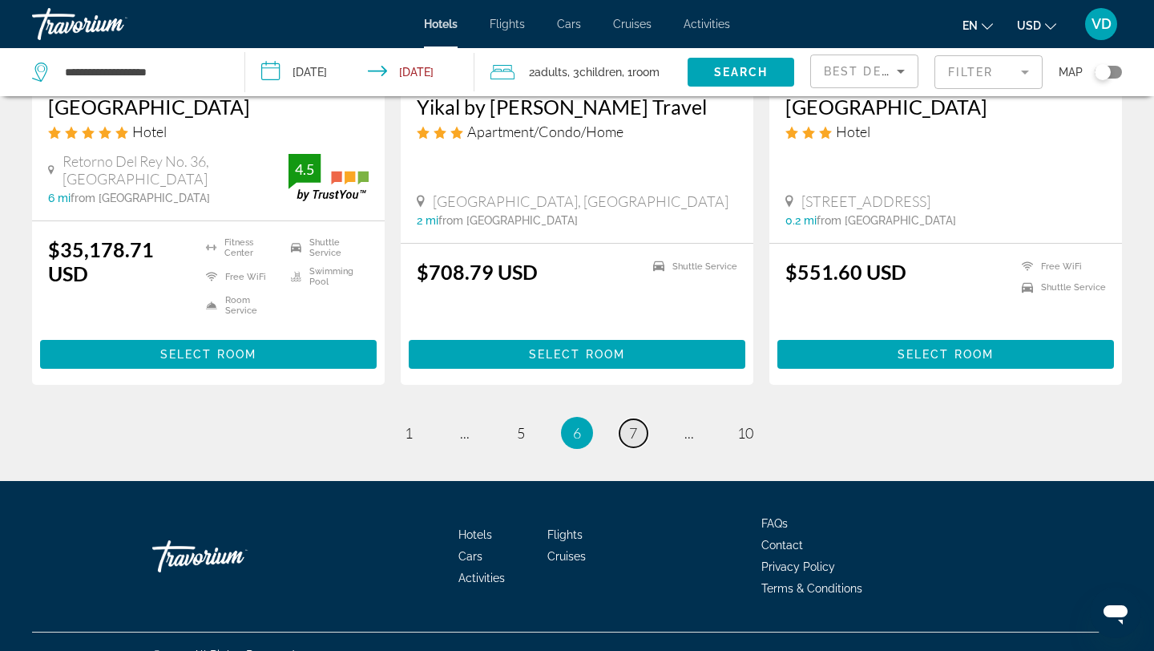
click at [631, 424] on span "7" at bounding box center [633, 433] width 8 height 18
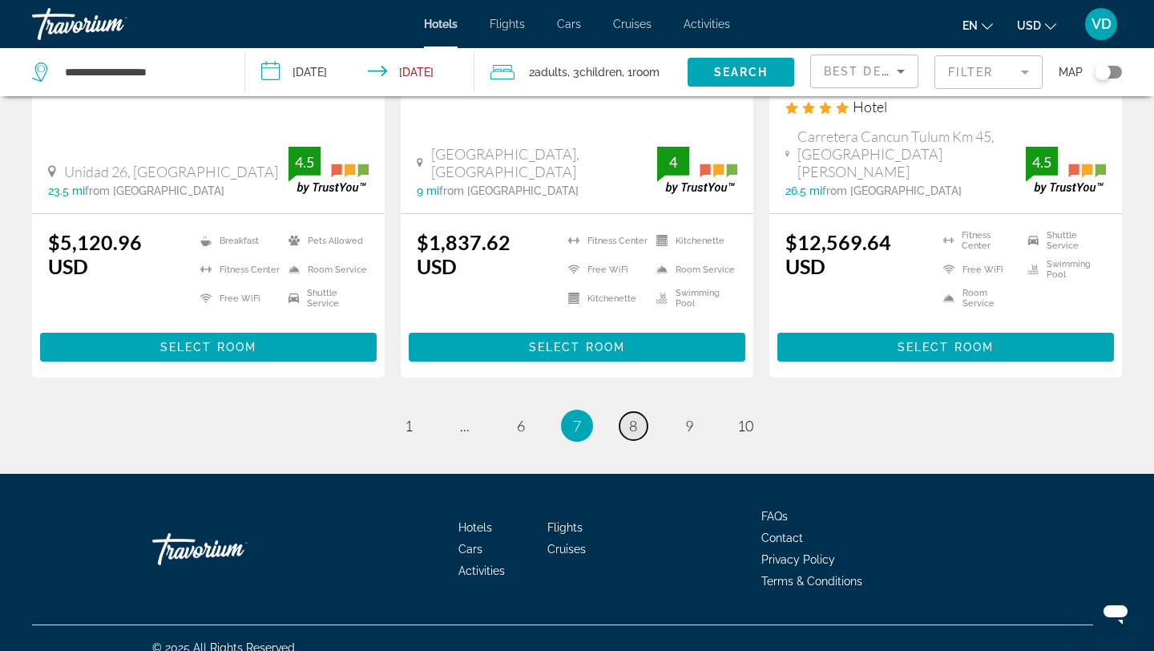
scroll to position [2254, 0]
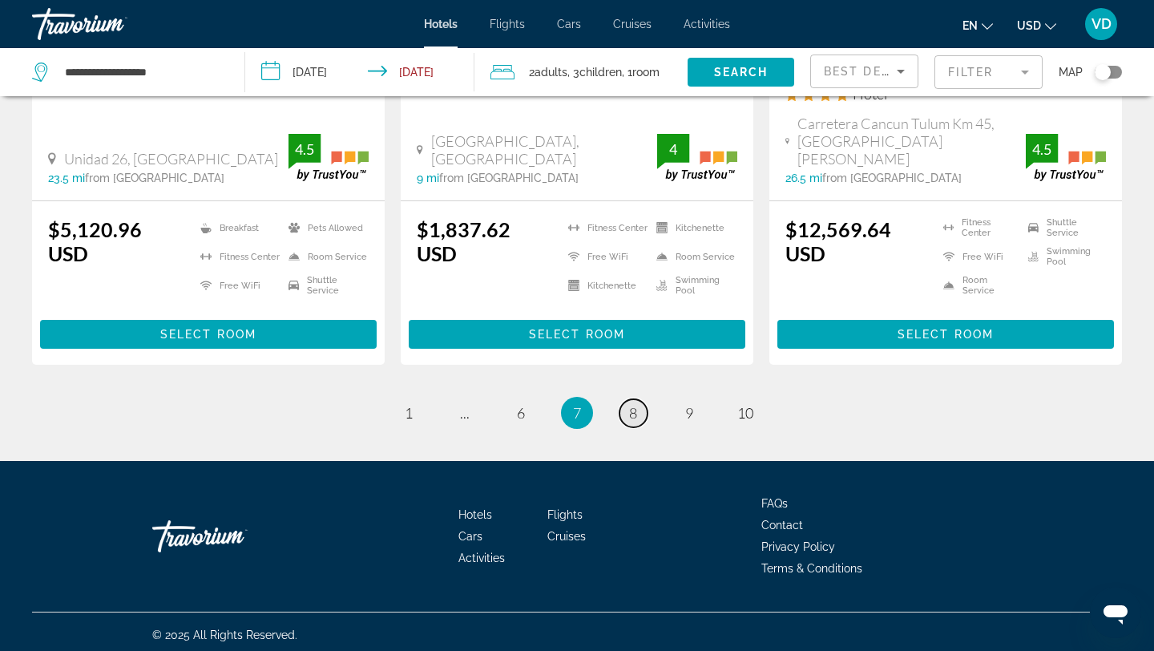
click at [631, 404] on span "8" at bounding box center [633, 413] width 8 height 18
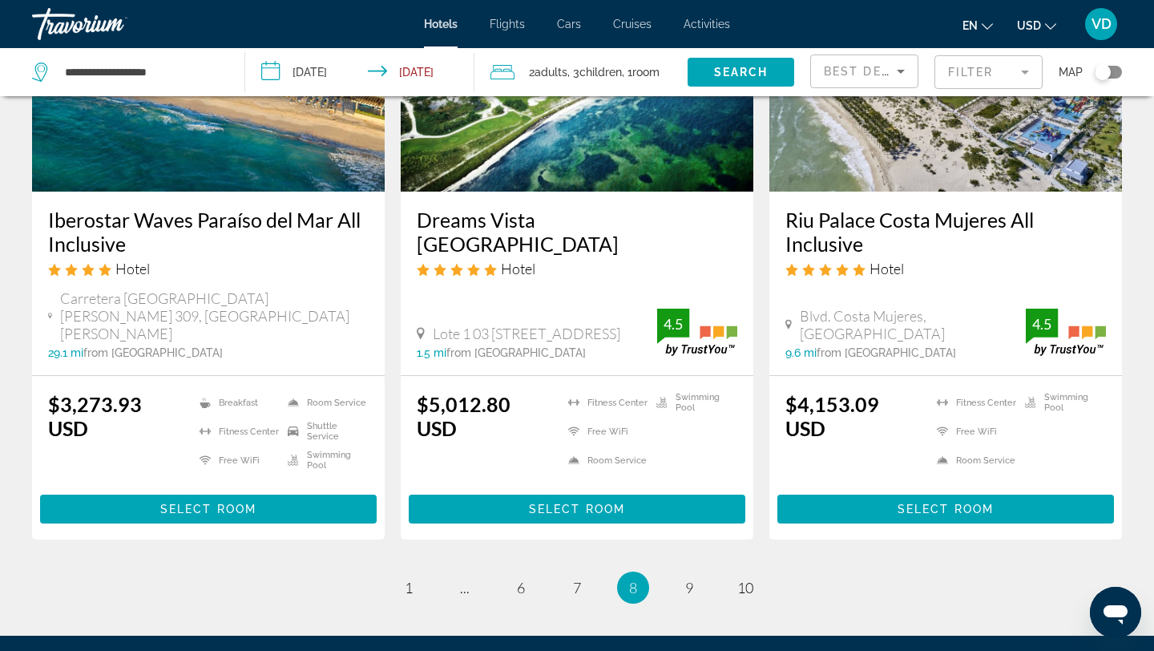
scroll to position [2110, 0]
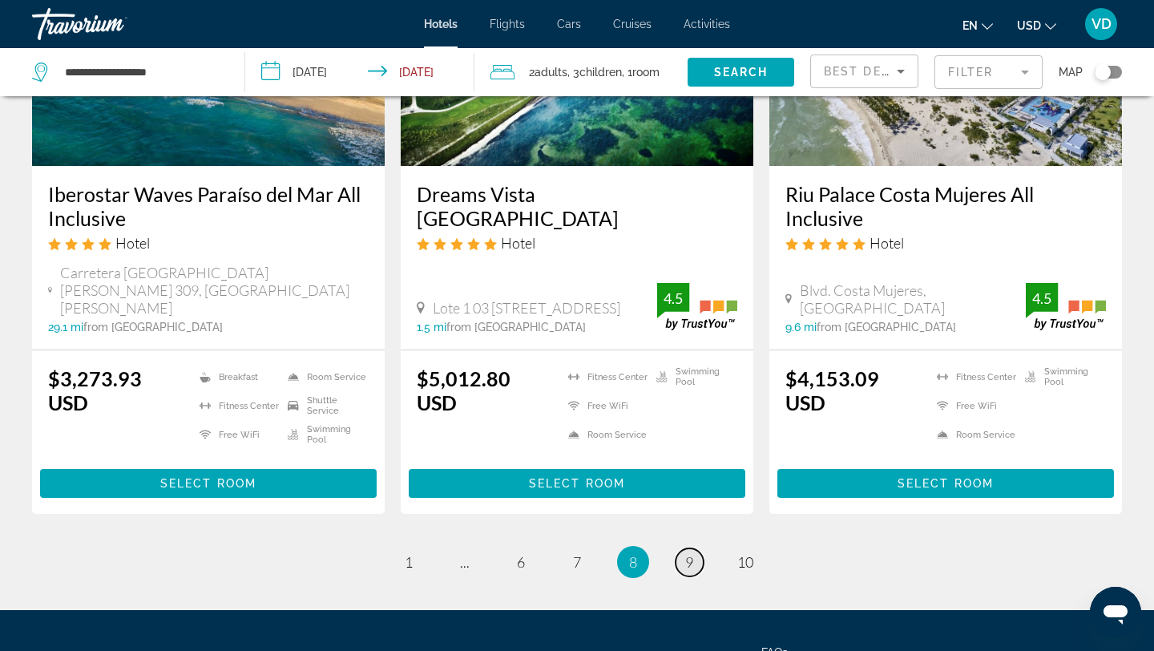
click at [697, 548] on link "page 9" at bounding box center [689, 562] width 28 height 28
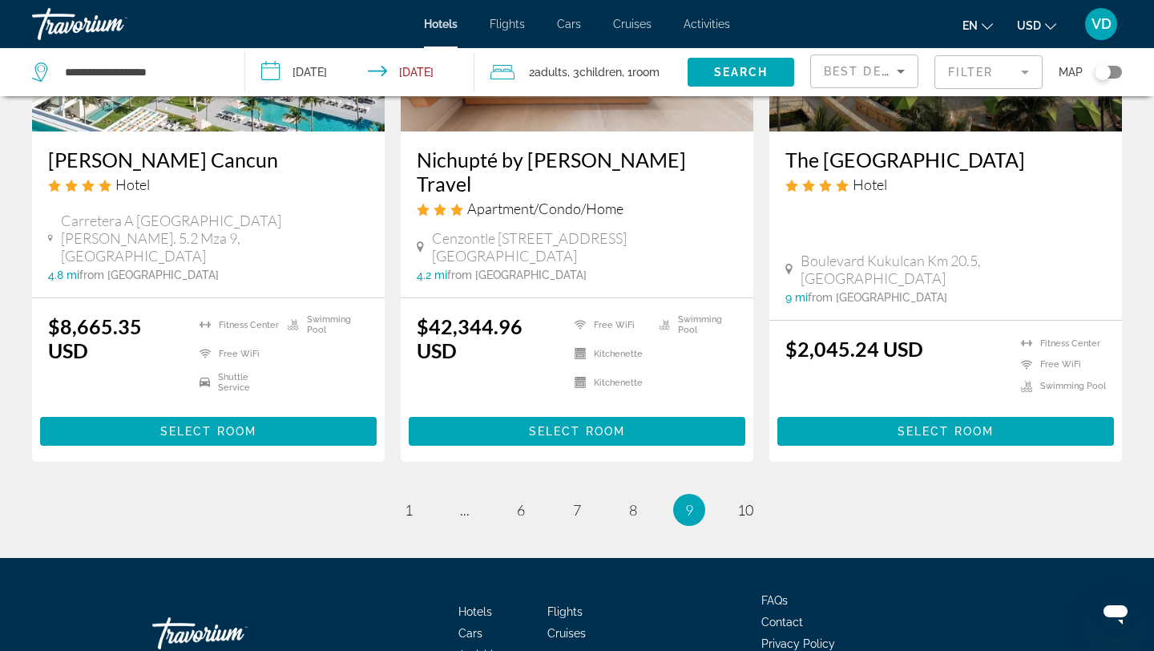
scroll to position [2188, 0]
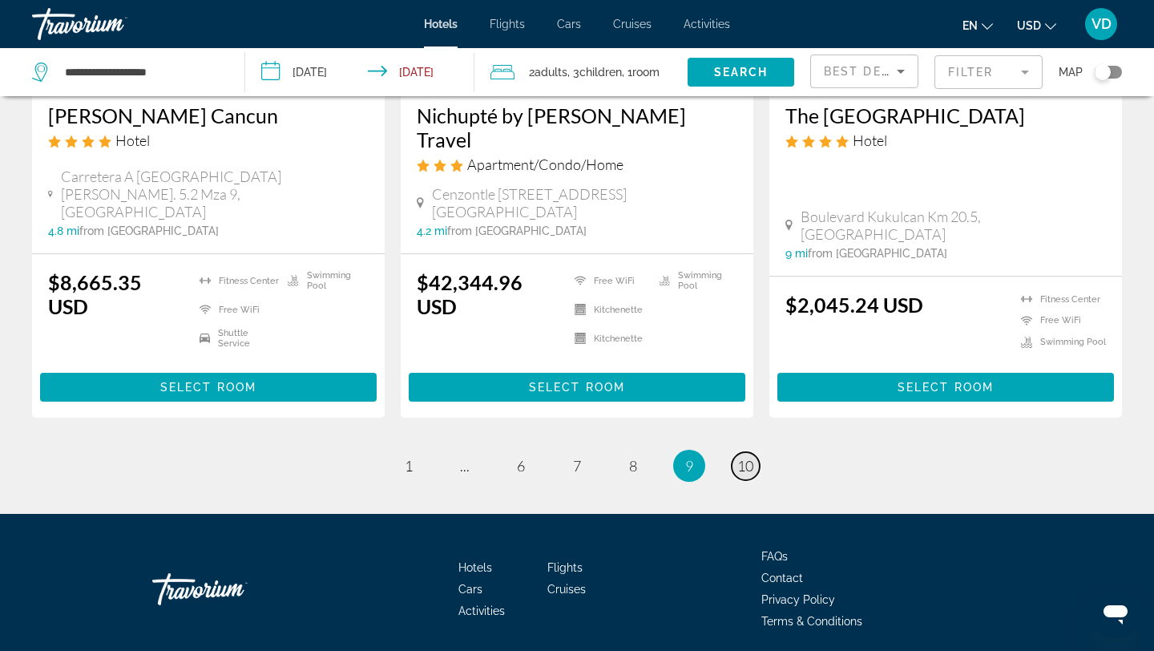
click at [748, 457] on span "10" at bounding box center [745, 466] width 16 height 18
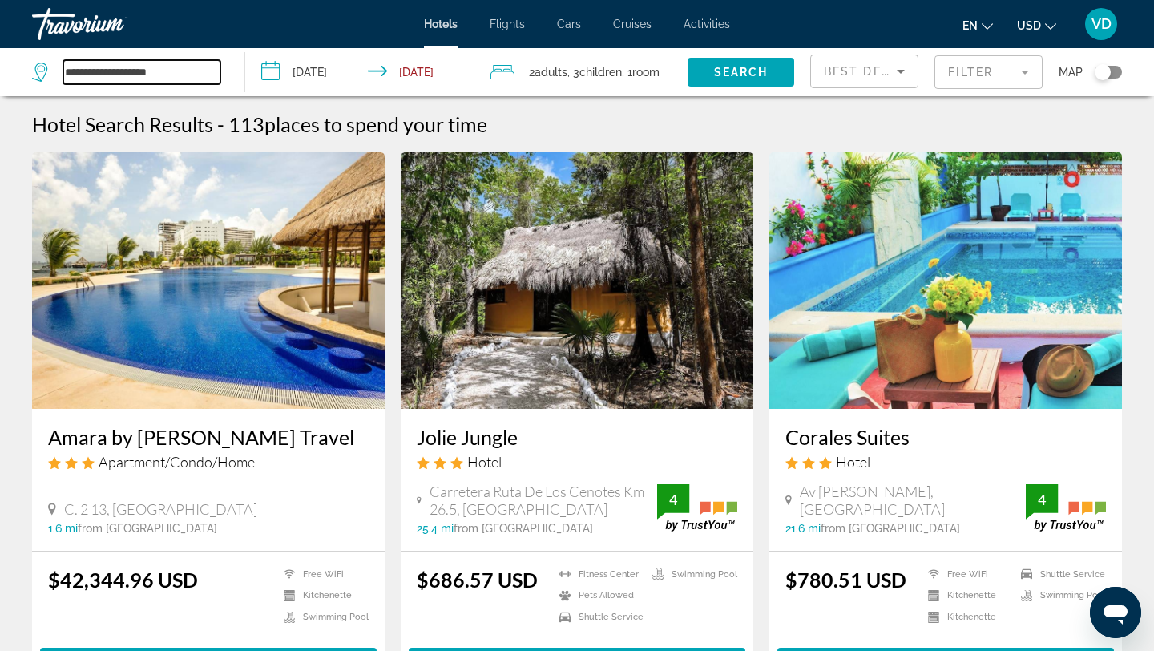
click at [183, 71] on input "**********" at bounding box center [141, 72] width 157 height 24
type input "*"
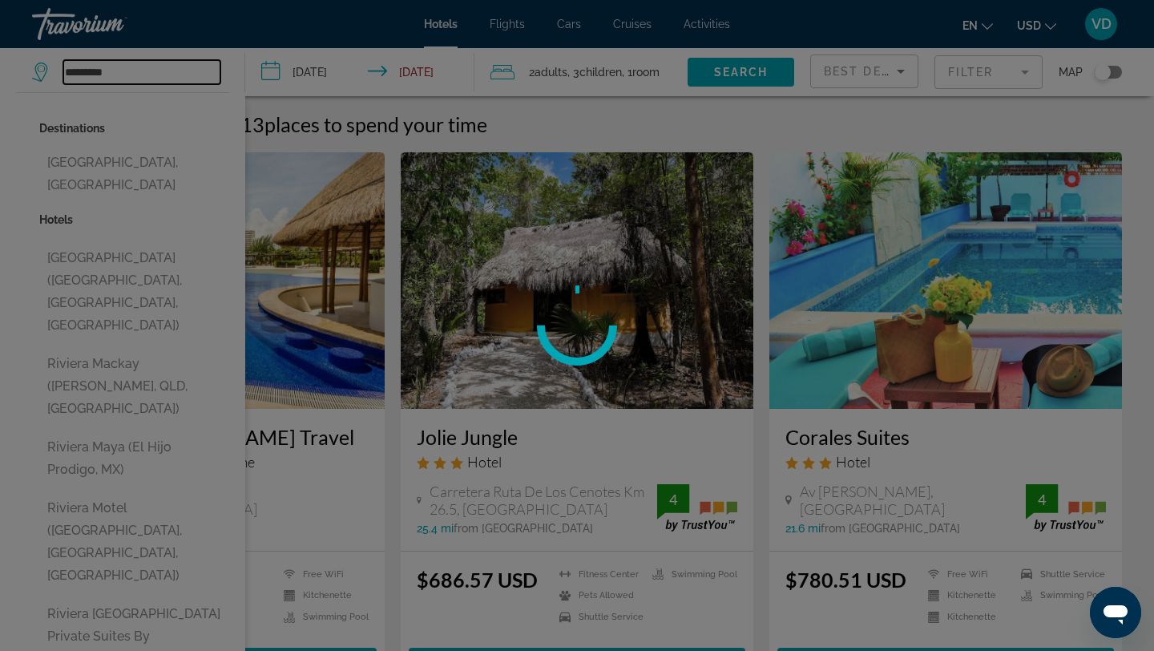
type input "*********"
click at [111, 167] on div at bounding box center [577, 325] width 1154 height 651
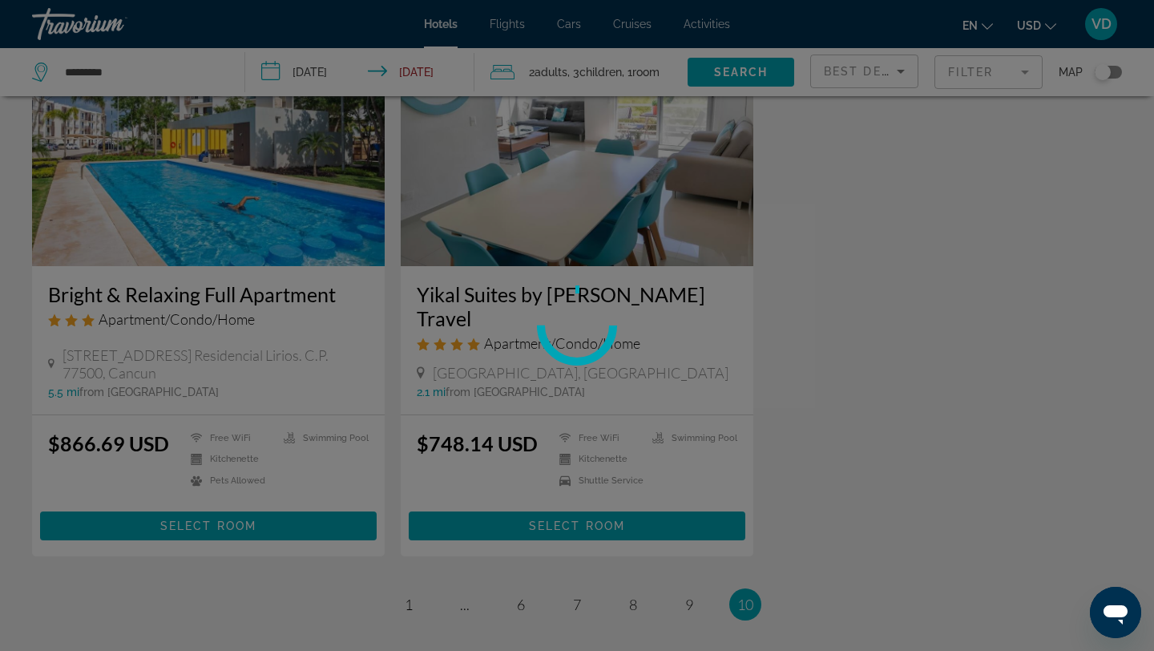
scroll to position [717, 0]
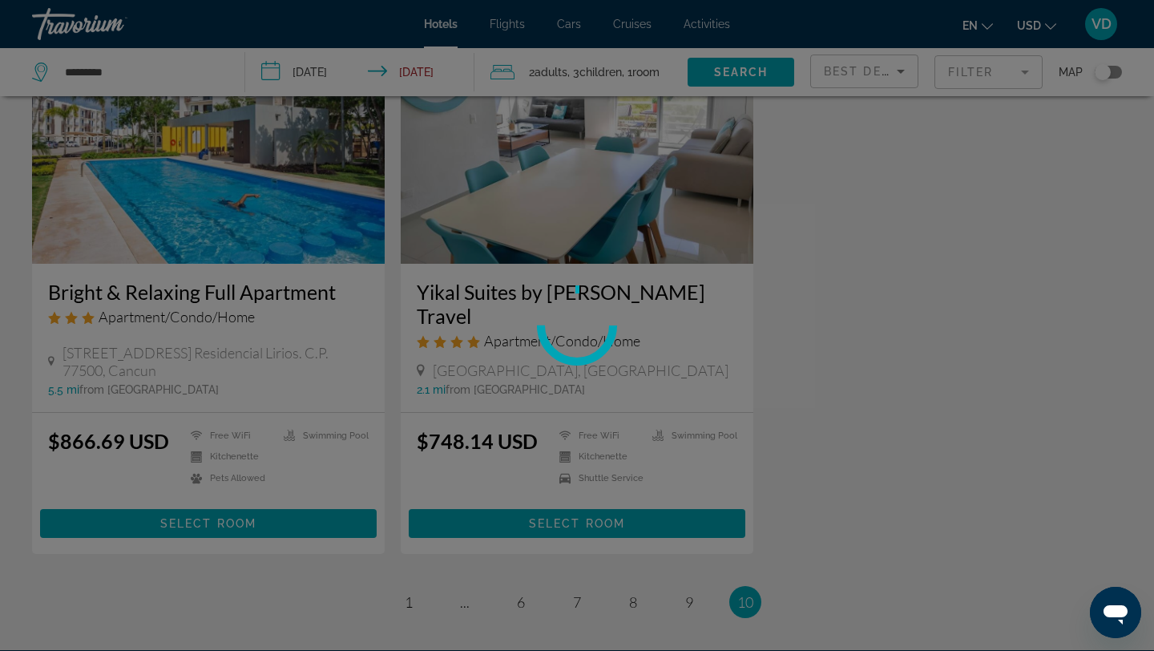
click at [119, 68] on div at bounding box center [577, 325] width 1154 height 651
click at [106, 69] on div at bounding box center [577, 325] width 1154 height 651
click at [80, 74] on div at bounding box center [577, 325] width 1154 height 651
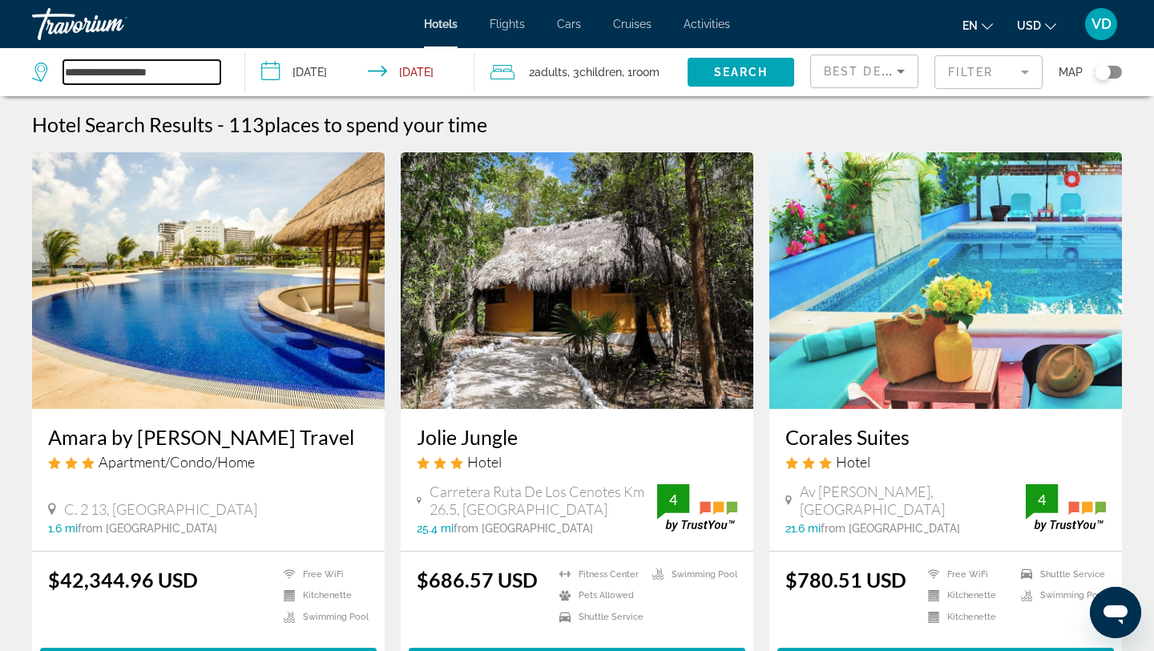
click at [184, 73] on input "**********" at bounding box center [141, 72] width 157 height 24
type input "*"
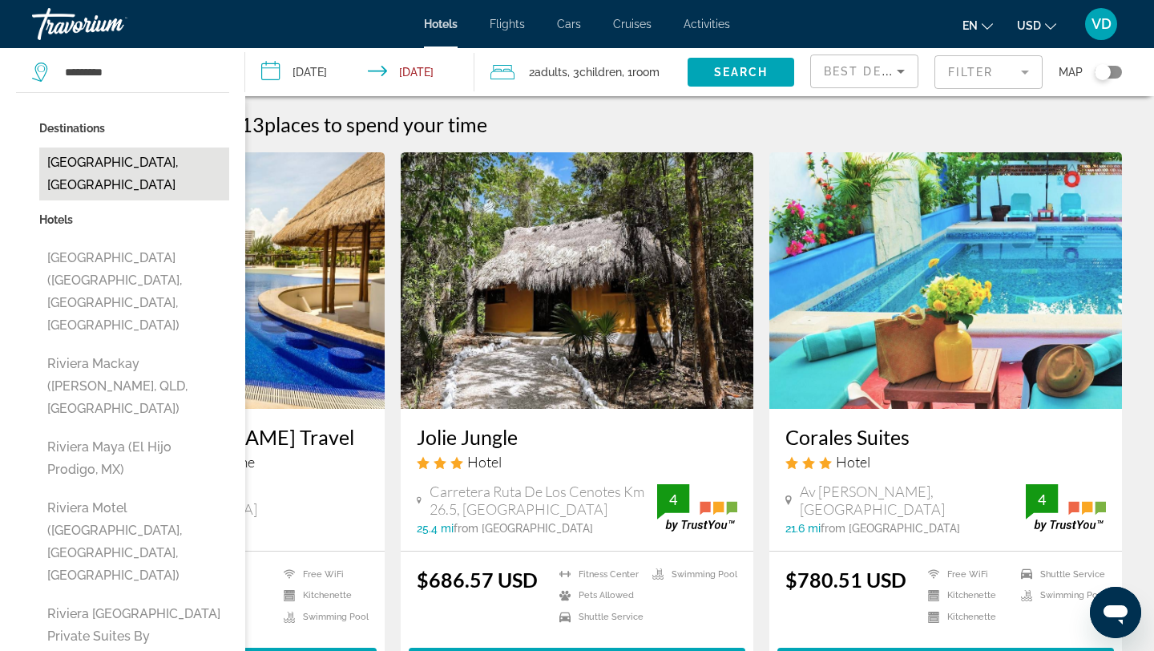
click at [111, 162] on button "[GEOGRAPHIC_DATA], [GEOGRAPHIC_DATA]" at bounding box center [134, 173] width 190 height 53
type input "**********"
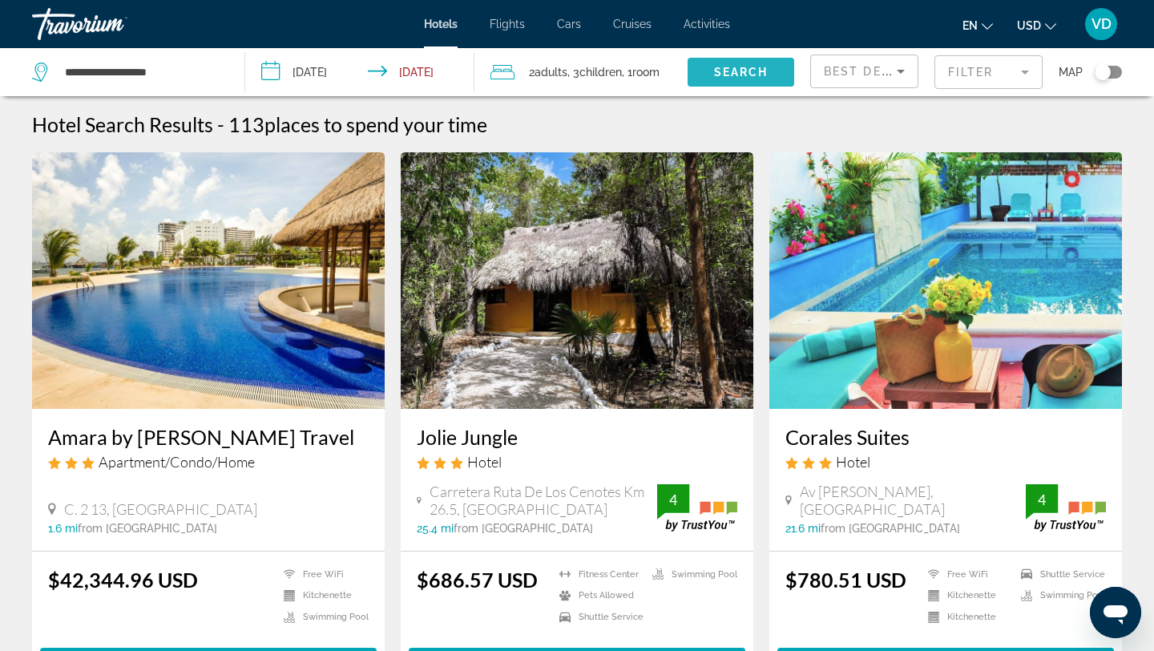
click at [727, 73] on span "Search" at bounding box center [741, 72] width 54 height 13
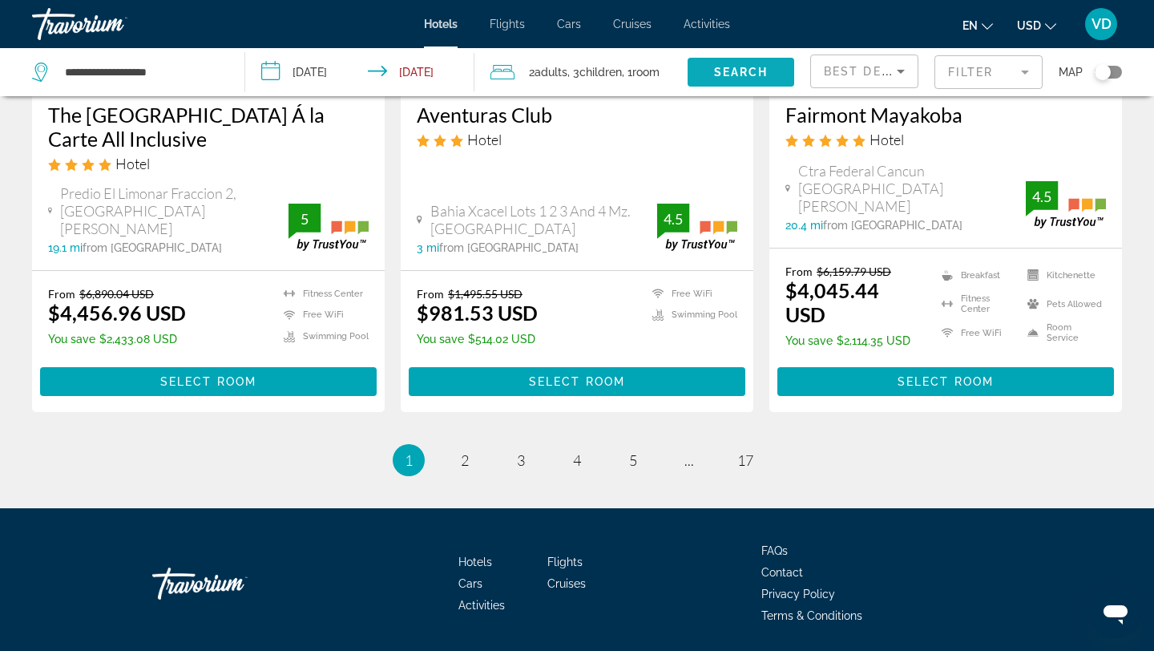
scroll to position [2116, 0]
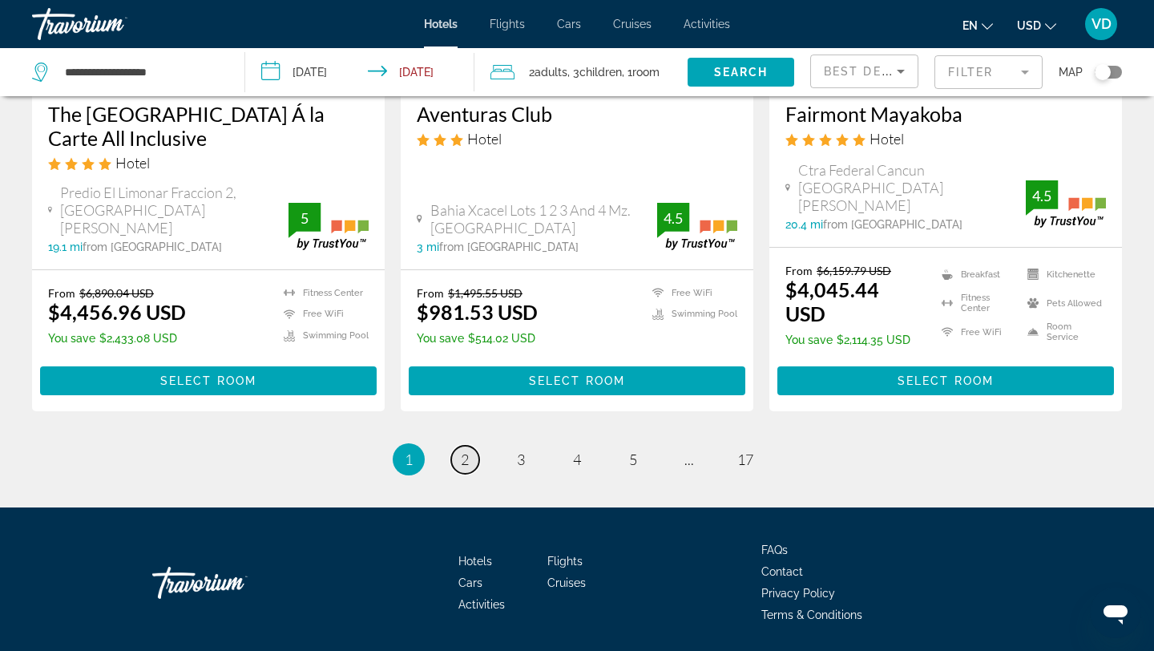
click at [468, 450] on span "2" at bounding box center [465, 459] width 8 height 18
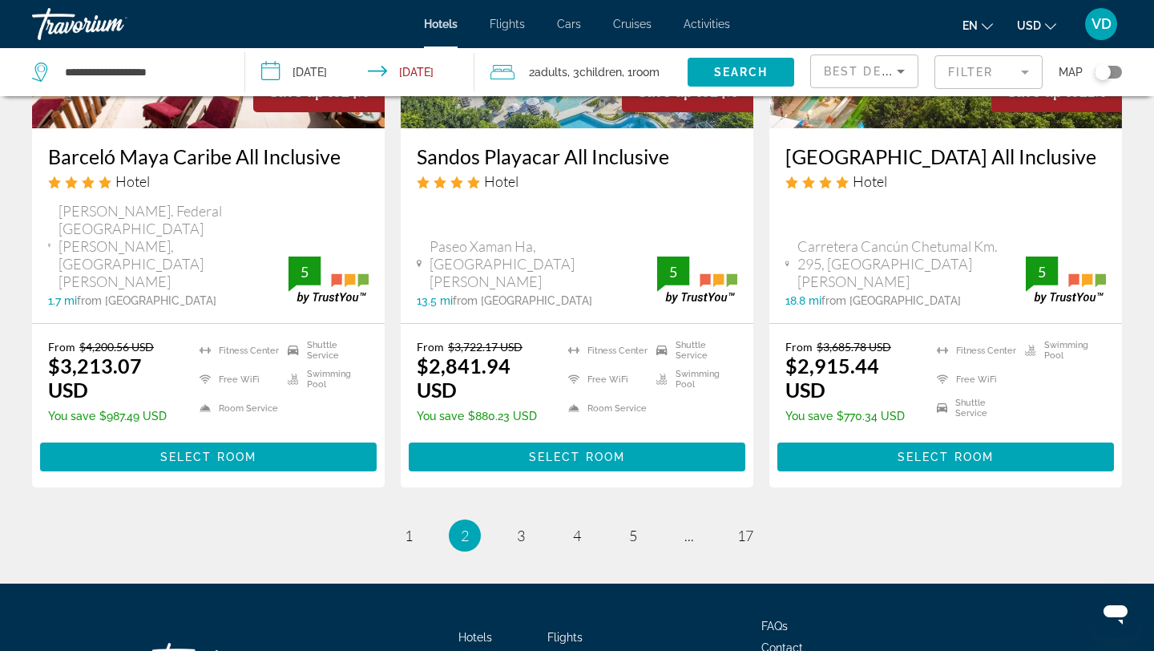
scroll to position [2166, 0]
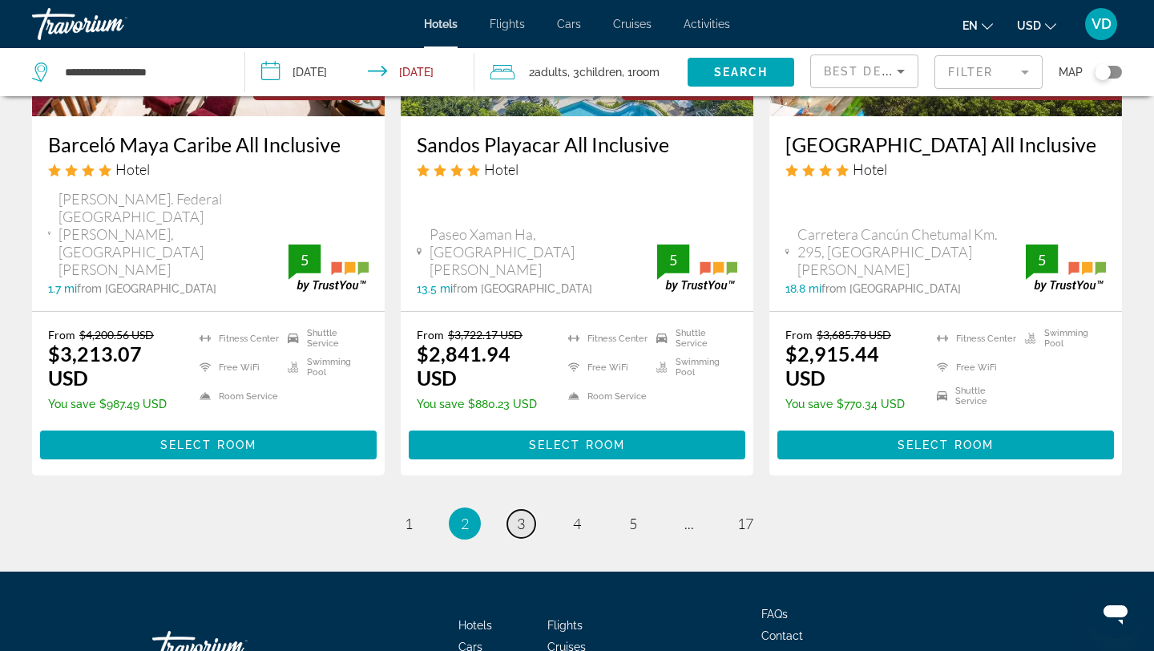
click at [514, 510] on link "page 3" at bounding box center [521, 524] width 28 height 28
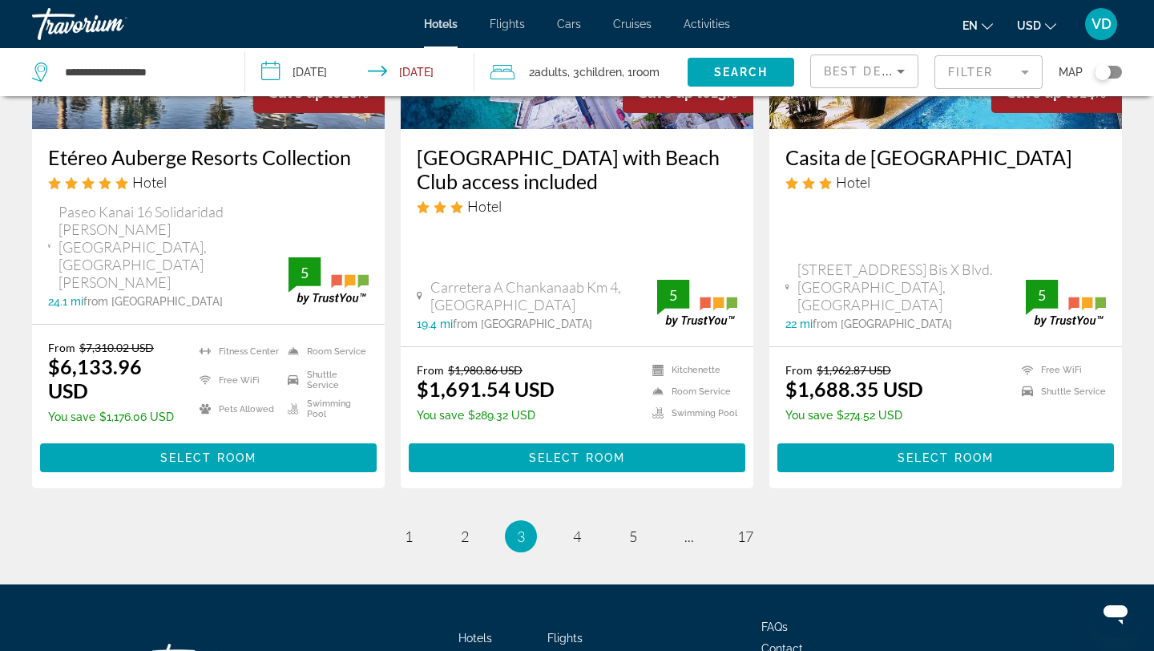
scroll to position [2236, 0]
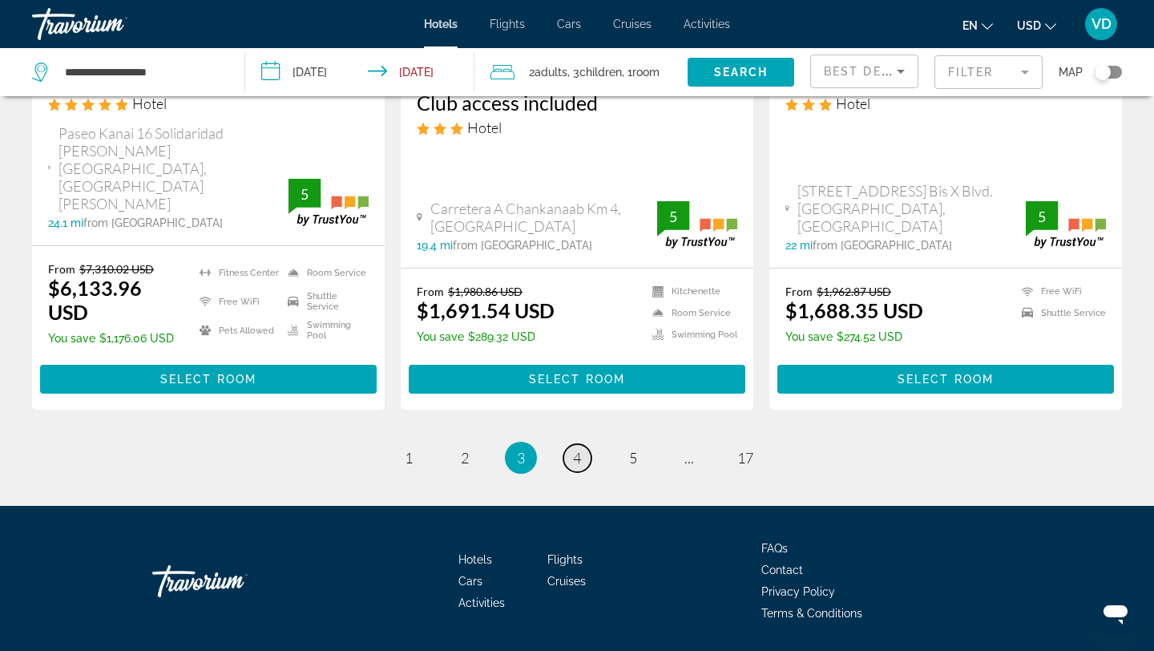
click at [573, 449] on span "4" at bounding box center [577, 458] width 8 height 18
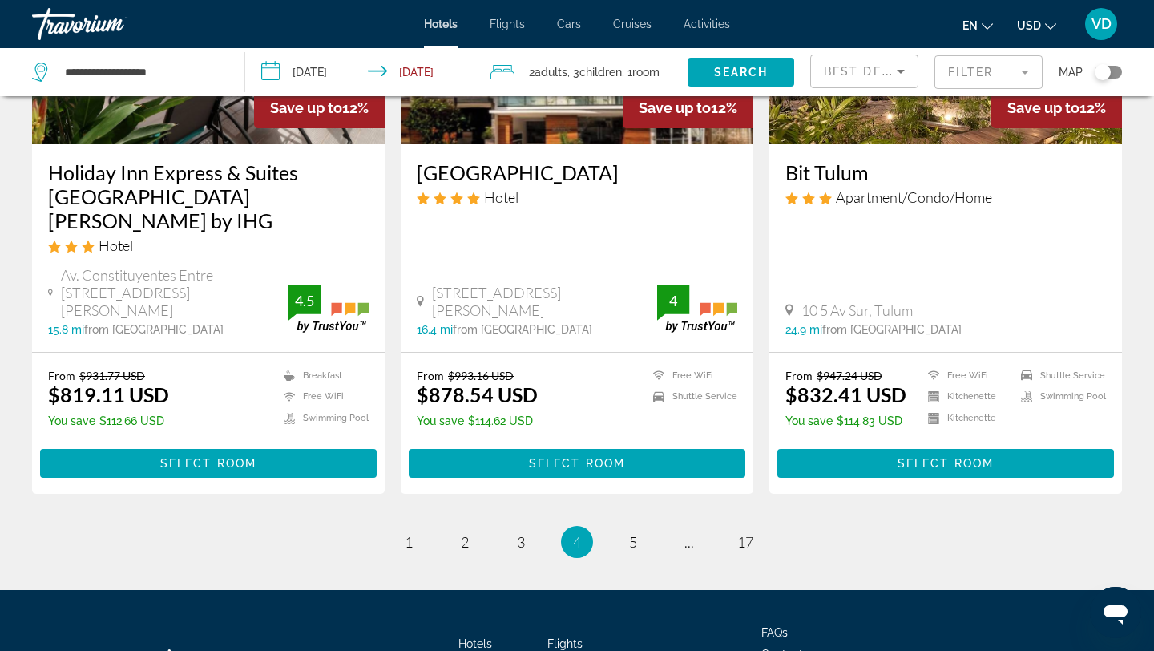
scroll to position [2137, 0]
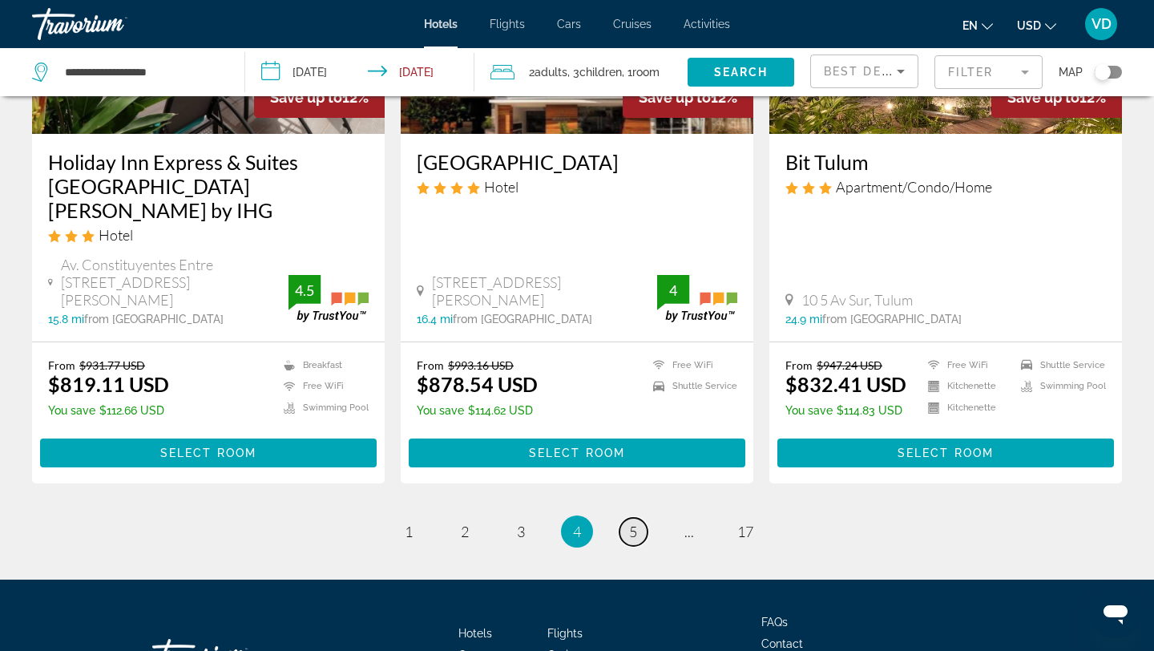
click at [631, 522] on span "5" at bounding box center [633, 531] width 8 height 18
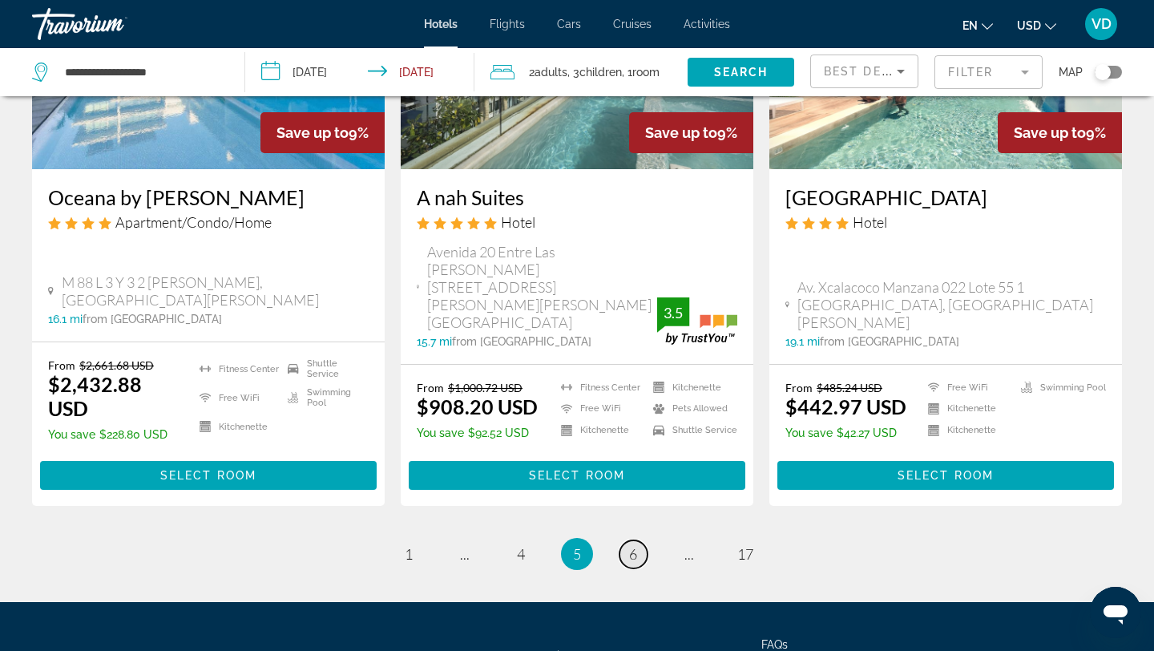
scroll to position [2194, 0]
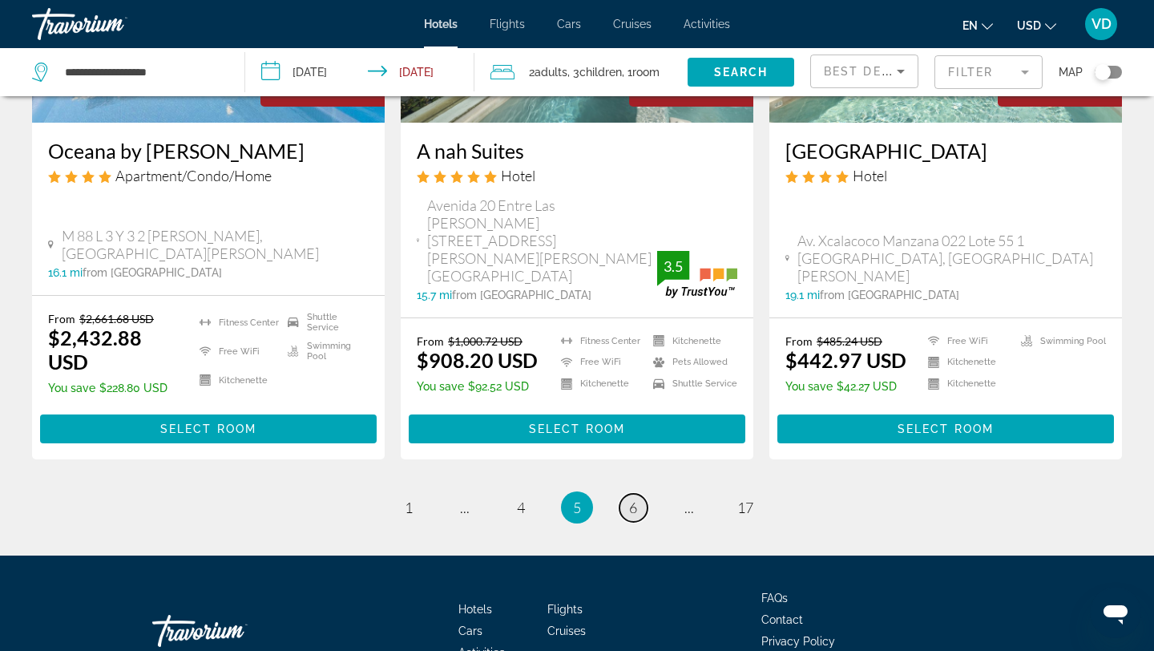
click at [637, 498] on span "6" at bounding box center [633, 507] width 8 height 18
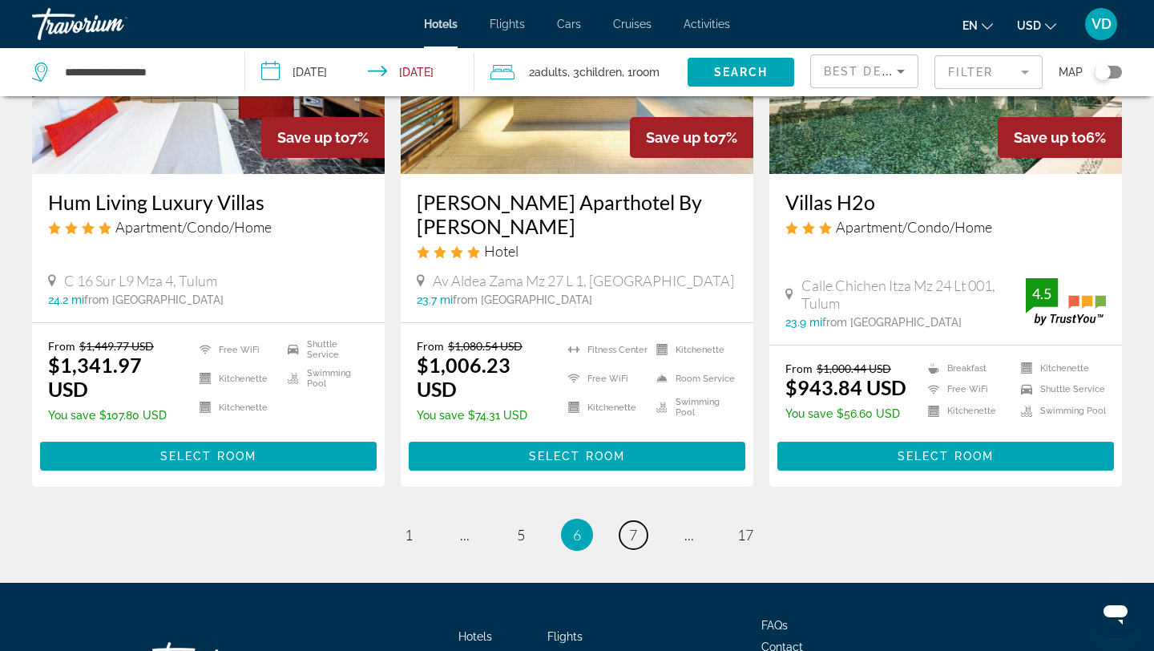
scroll to position [2146, 0]
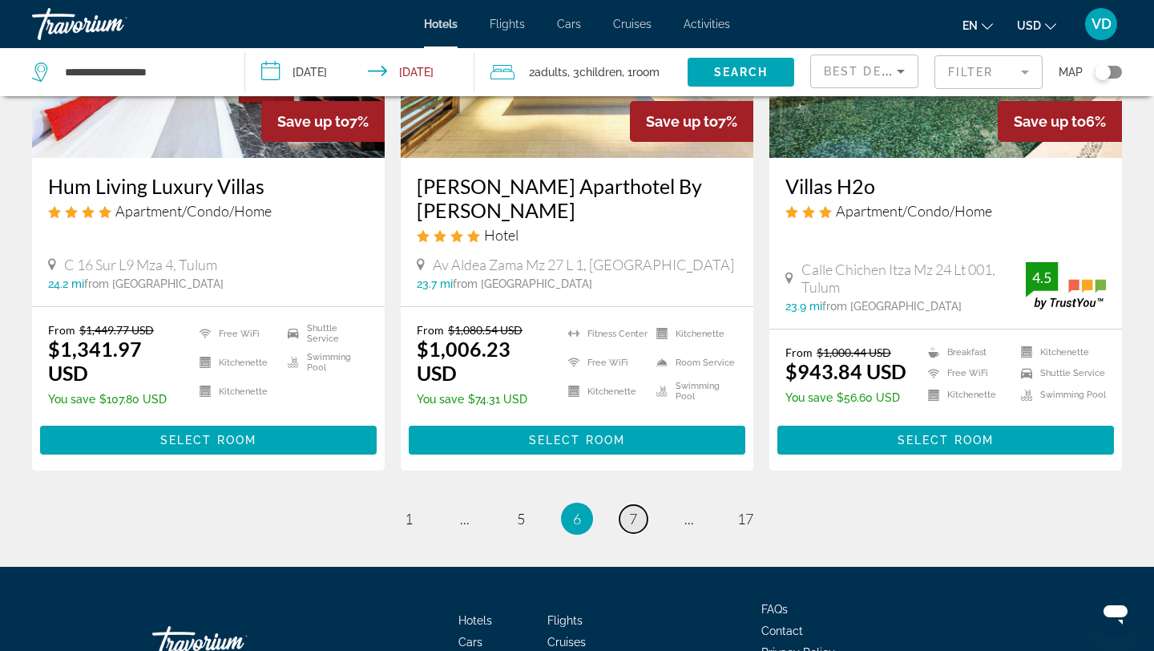
click at [633, 510] on span "7" at bounding box center [633, 519] width 8 height 18
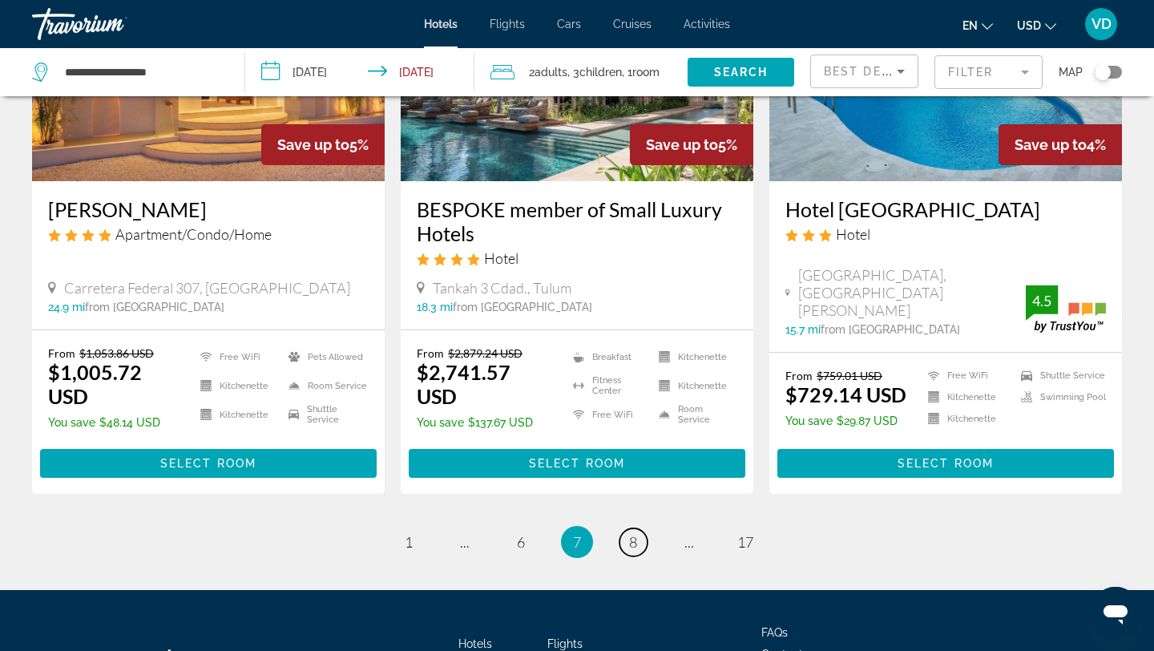
scroll to position [2114, 0]
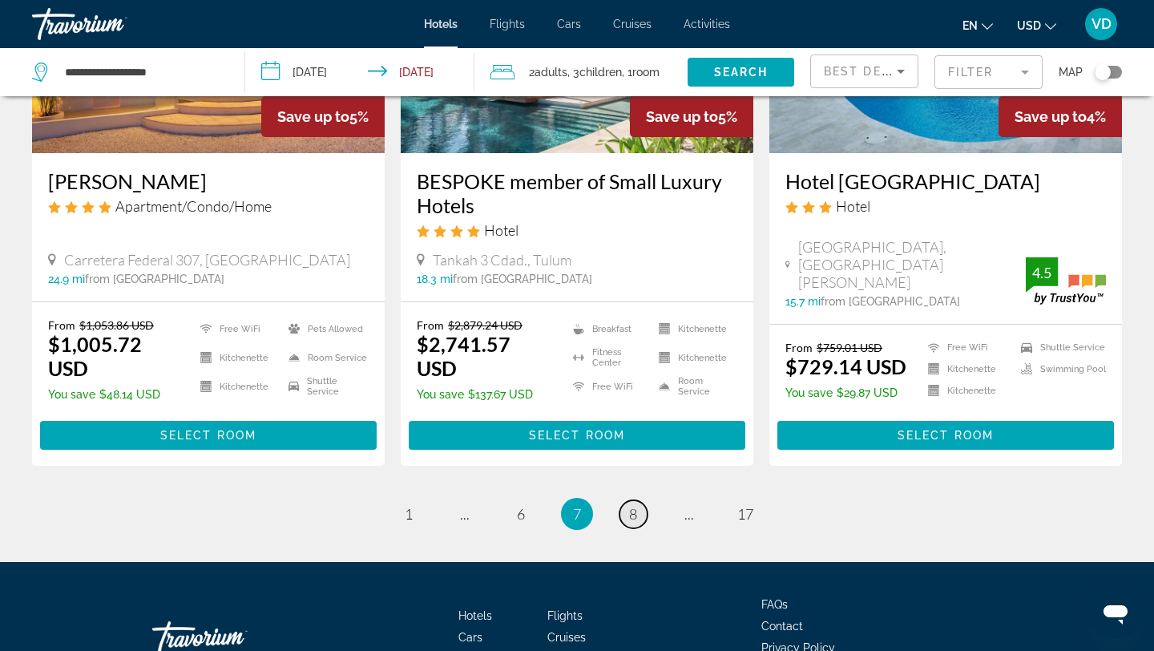
click at [631, 505] on span "8" at bounding box center [633, 514] width 8 height 18
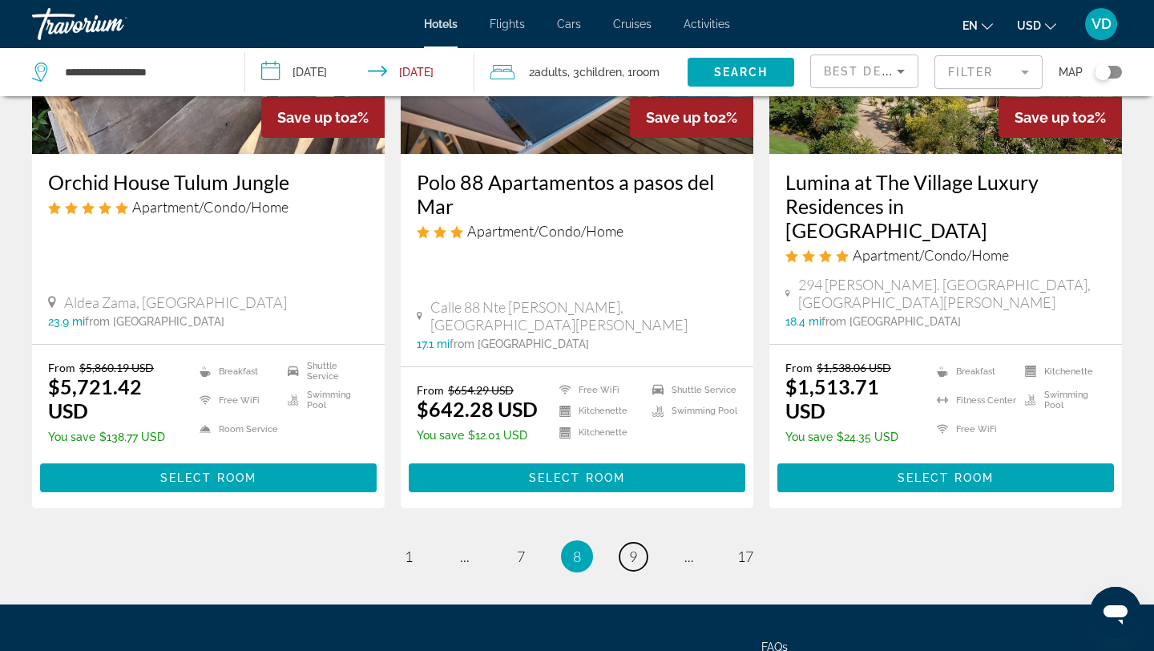
scroll to position [2140, 0]
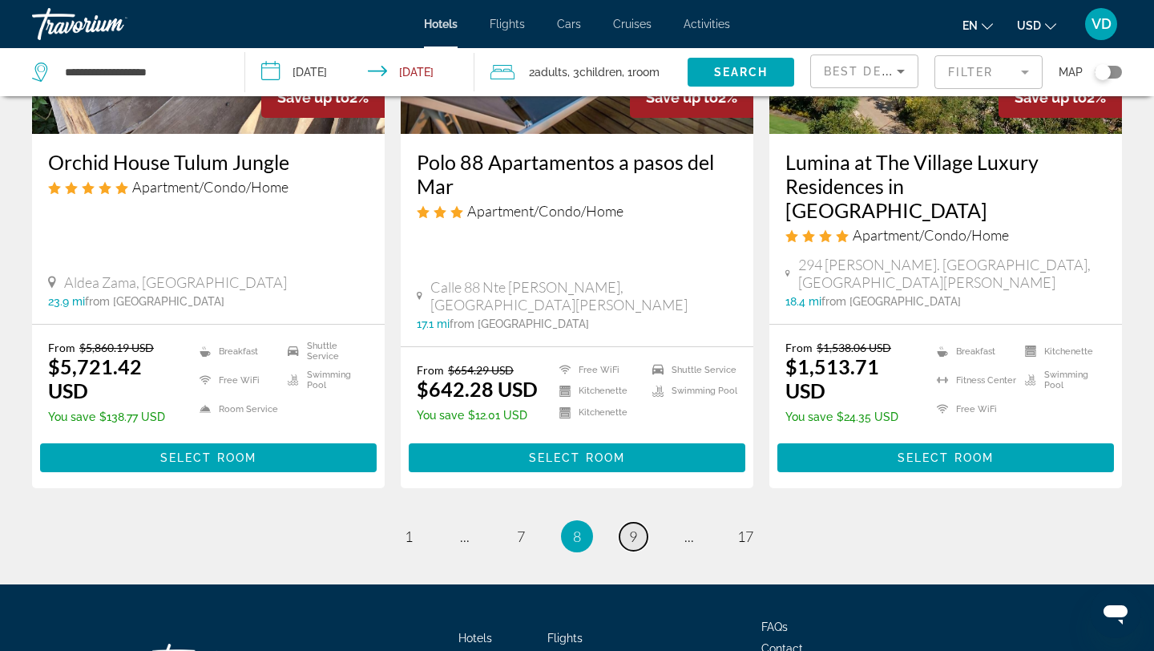
click at [630, 527] on span "9" at bounding box center [633, 536] width 8 height 18
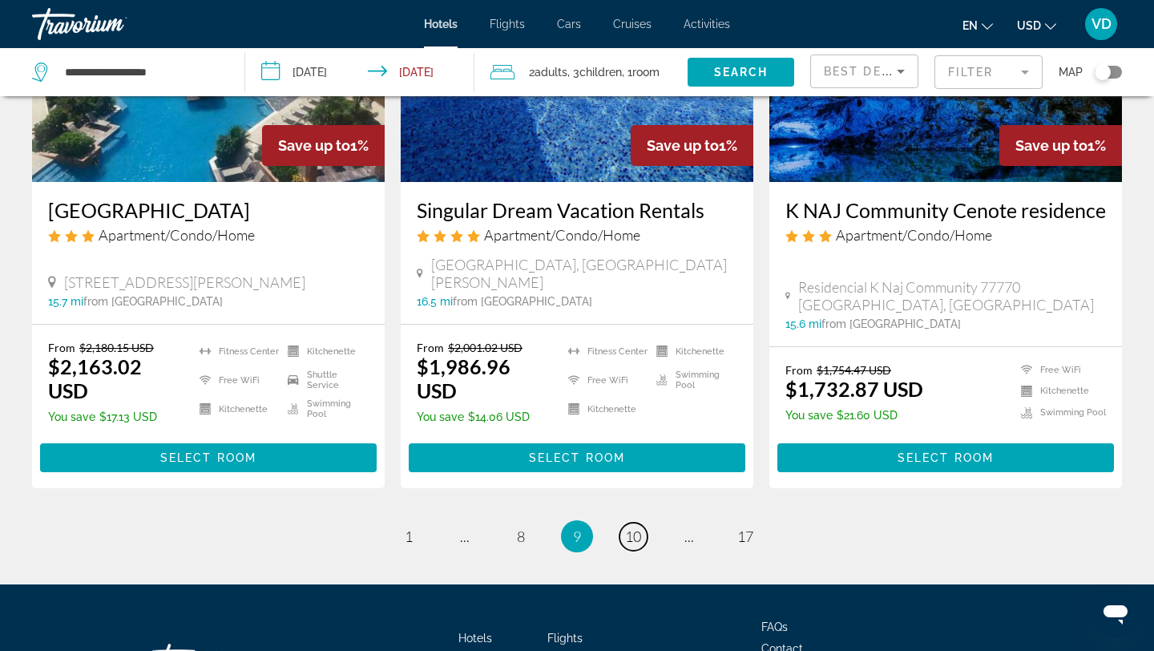
scroll to position [2098, 0]
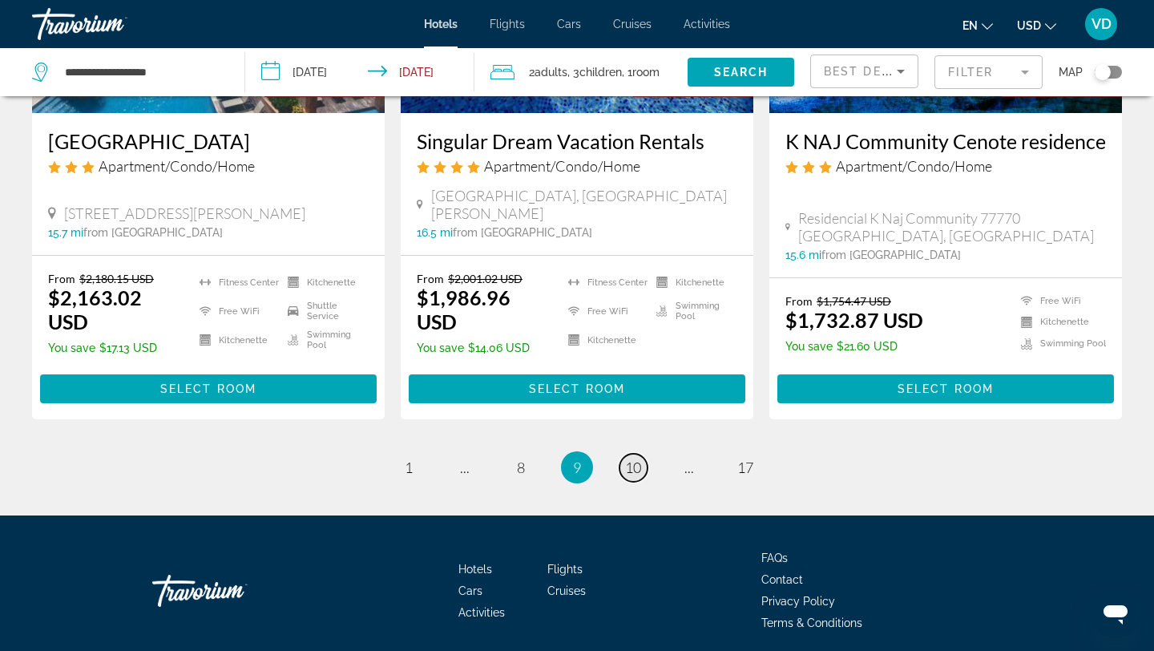
click at [631, 458] on span "10" at bounding box center [633, 467] width 16 height 18
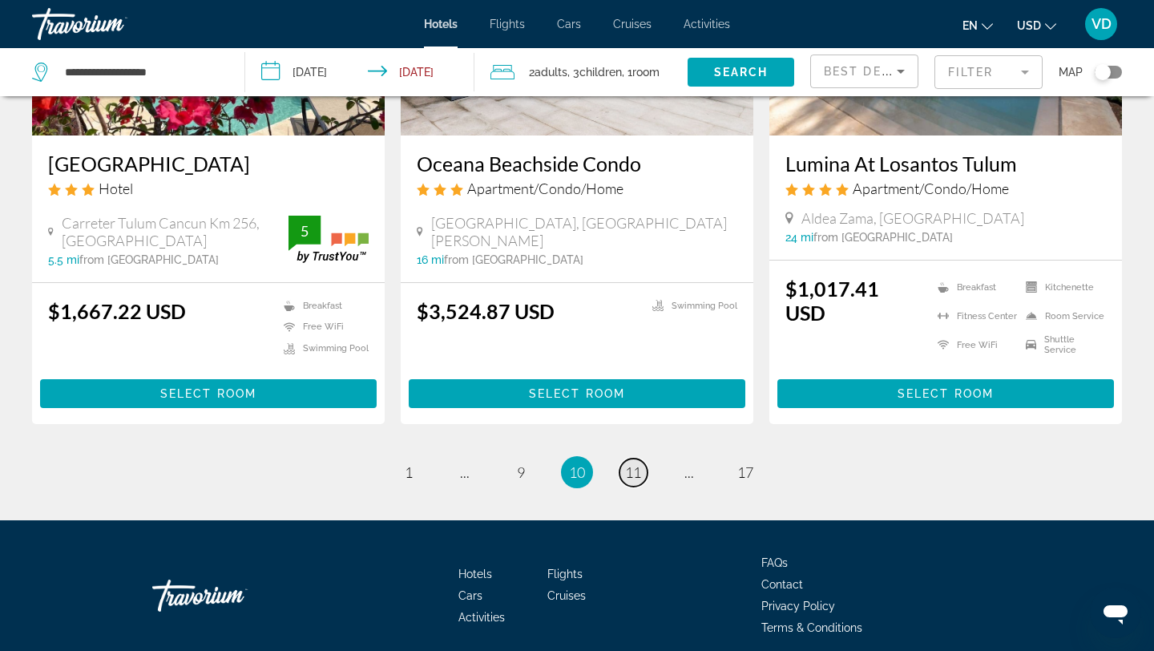
scroll to position [2061, 0]
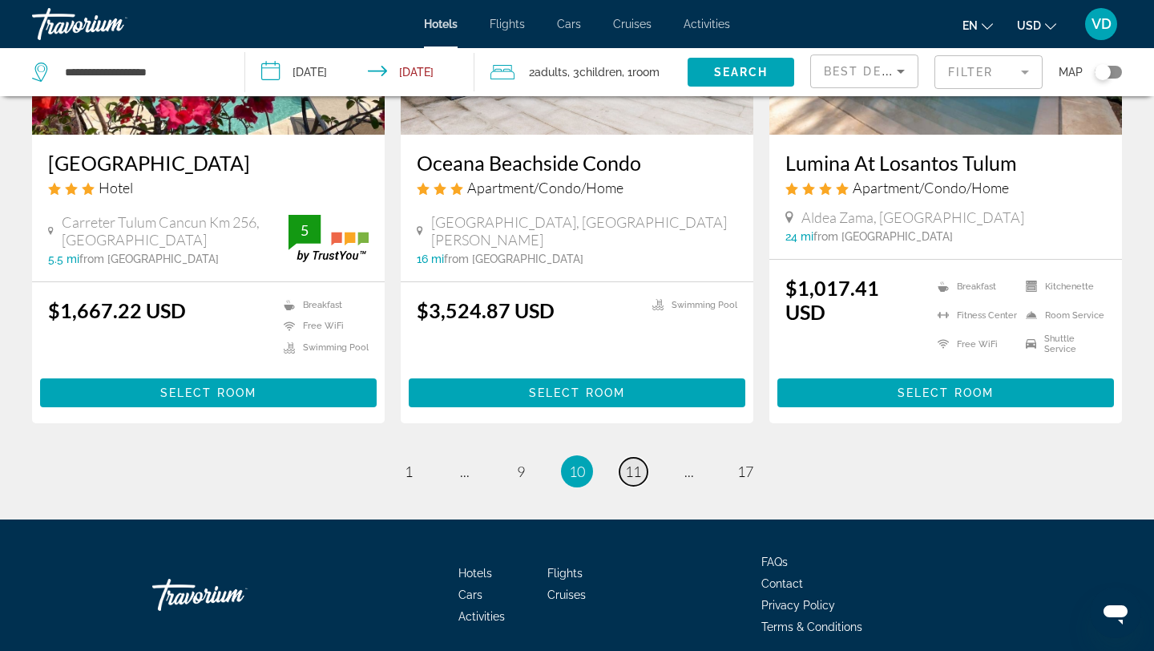
click at [634, 462] on span "11" at bounding box center [633, 471] width 16 height 18
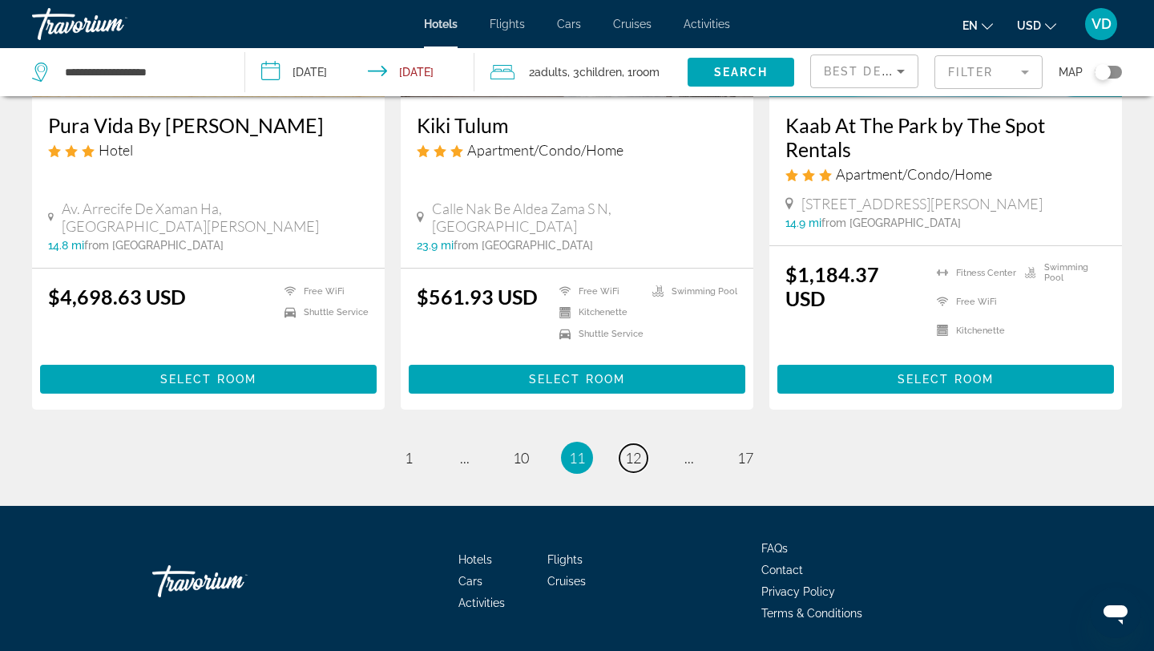
scroll to position [2095, 0]
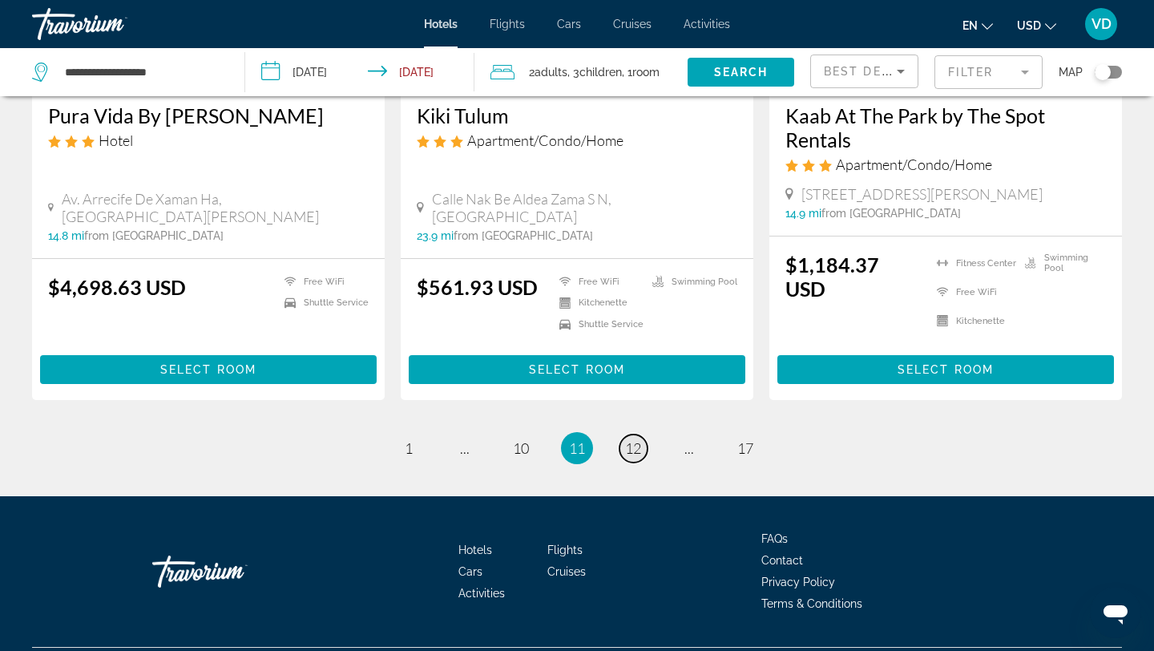
click at [629, 439] on span "12" at bounding box center [633, 448] width 16 height 18
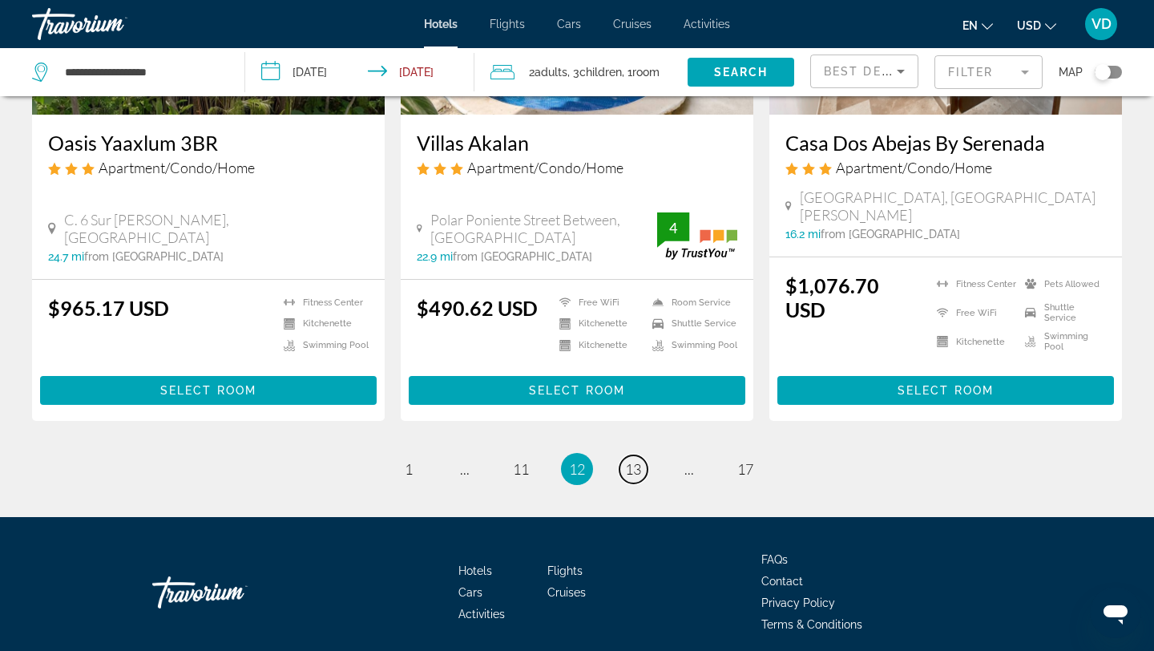
scroll to position [2165, 0]
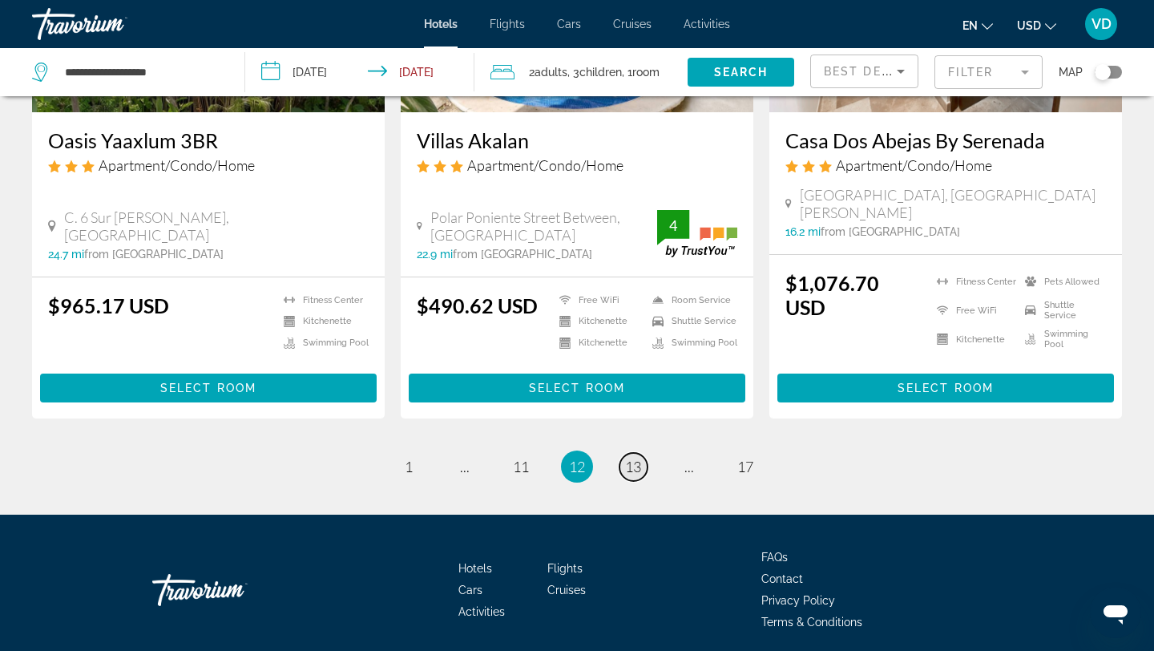
click at [638, 457] on span "13" at bounding box center [633, 466] width 16 height 18
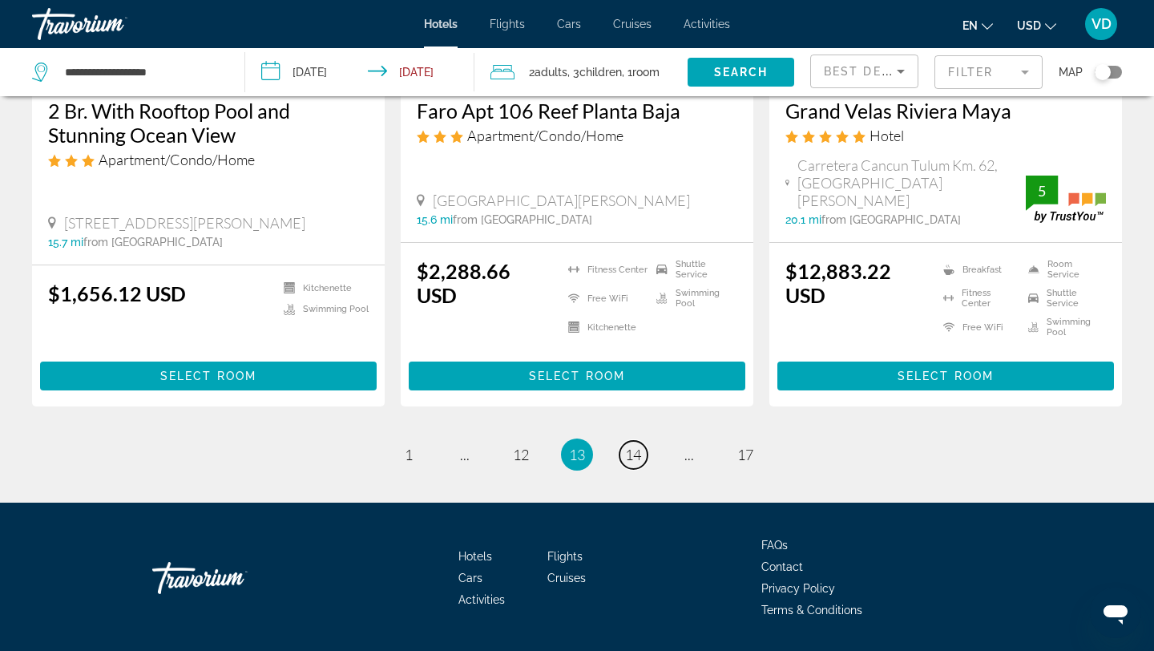
scroll to position [2132, 0]
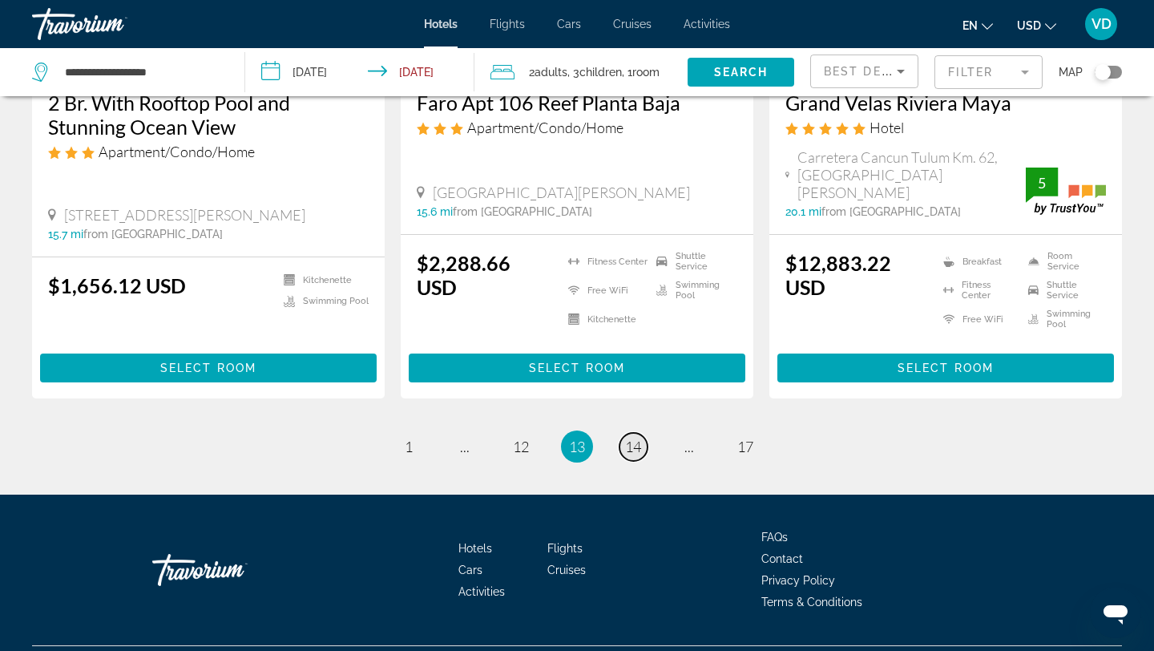
click at [636, 437] on span "14" at bounding box center [633, 446] width 16 height 18
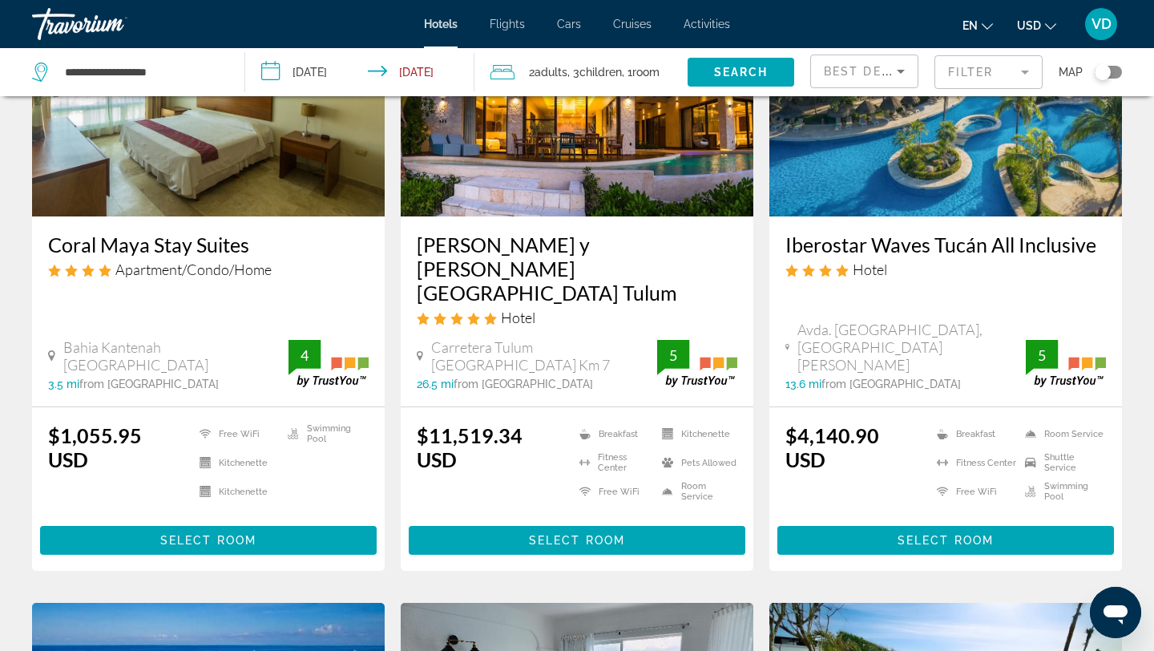
scroll to position [201, 0]
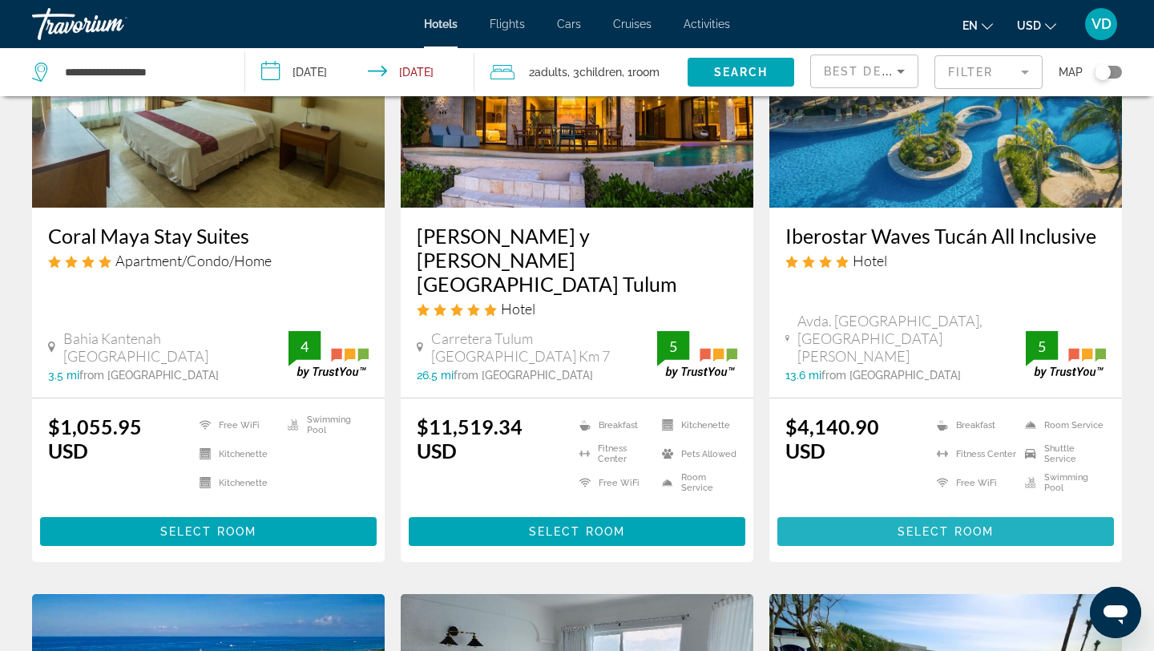
click at [948, 525] on span "Select Room" at bounding box center [945, 531] width 96 height 13
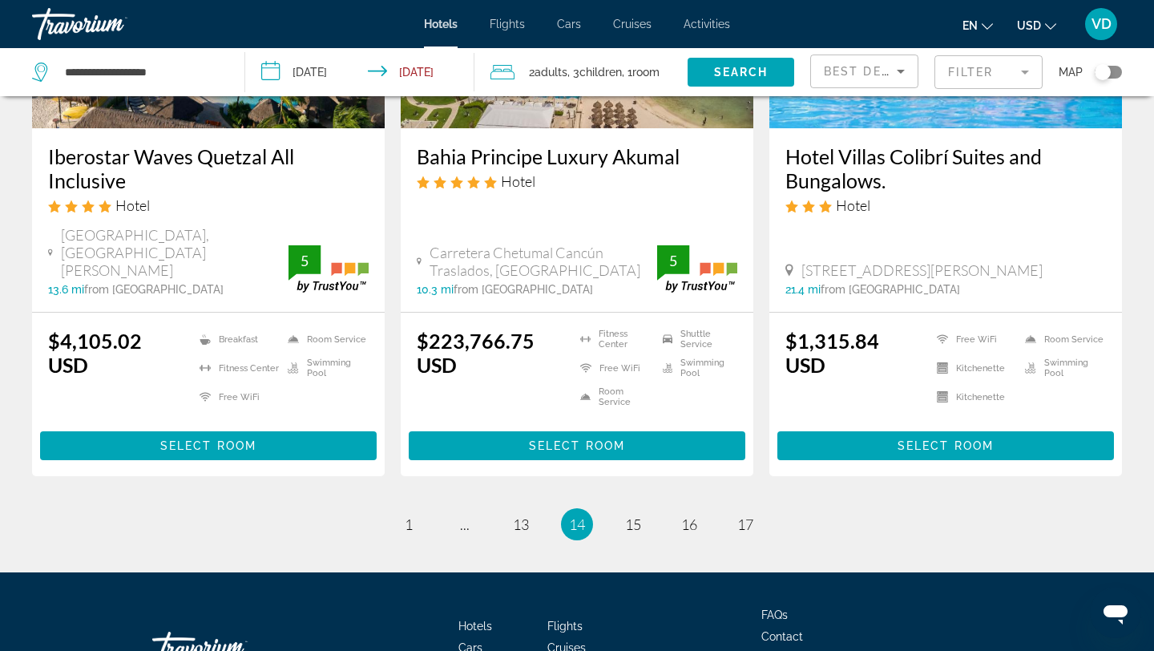
scroll to position [2207, 0]
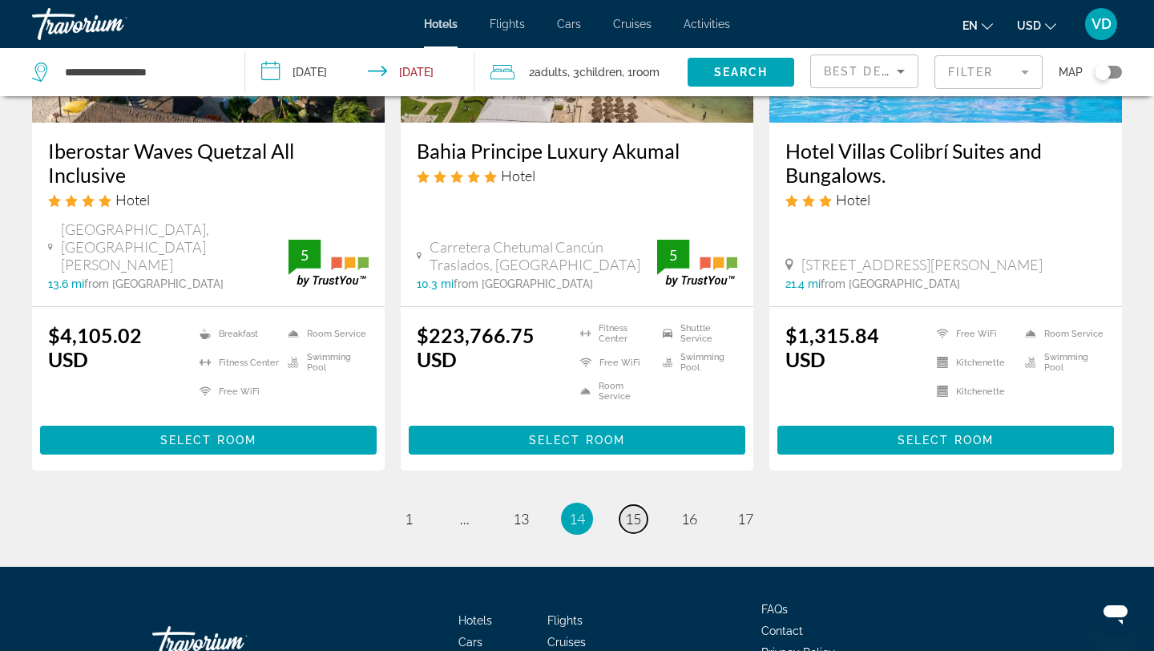
click at [635, 510] on span "15" at bounding box center [633, 519] width 16 height 18
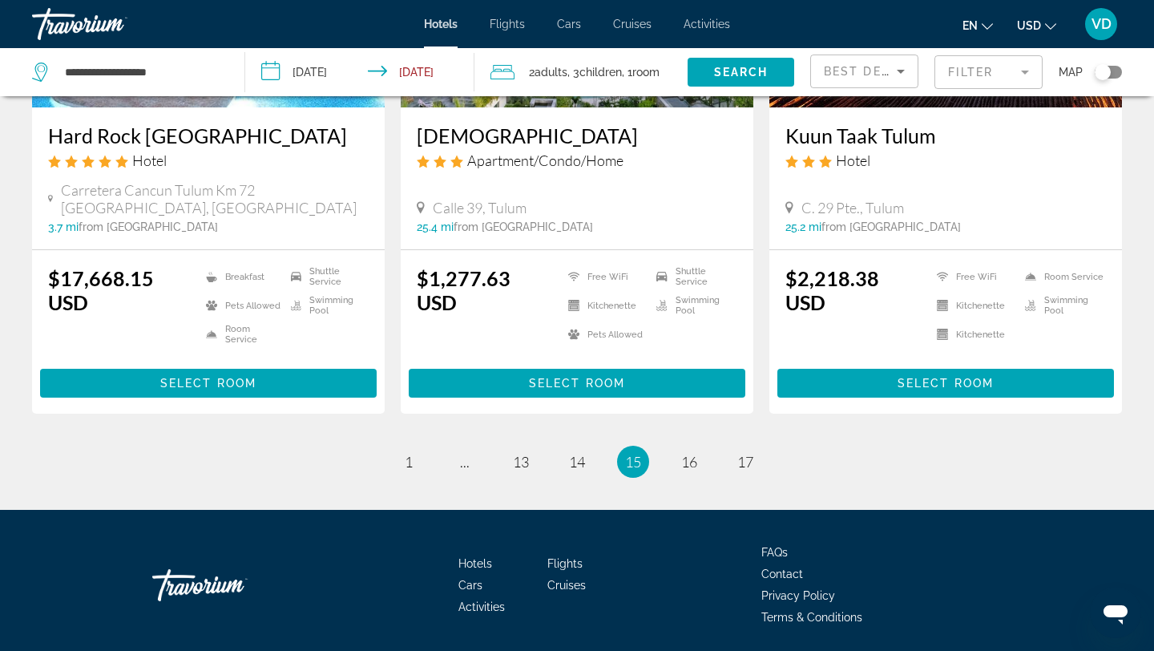
scroll to position [2130, 0]
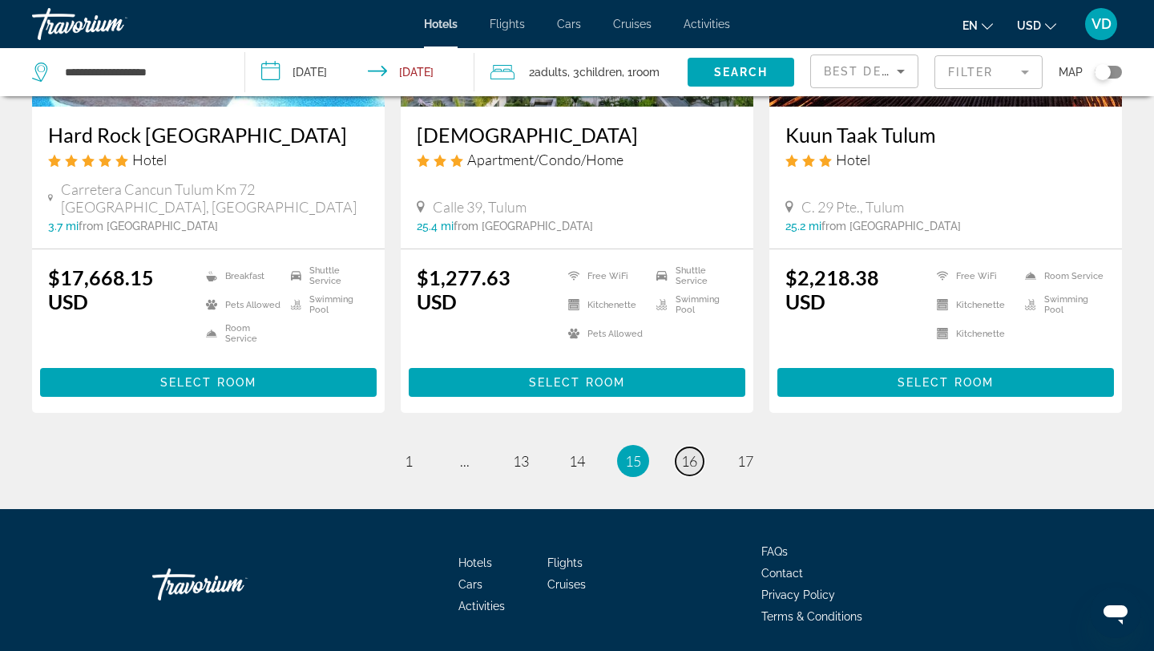
click at [692, 452] on span "16" at bounding box center [689, 461] width 16 height 18
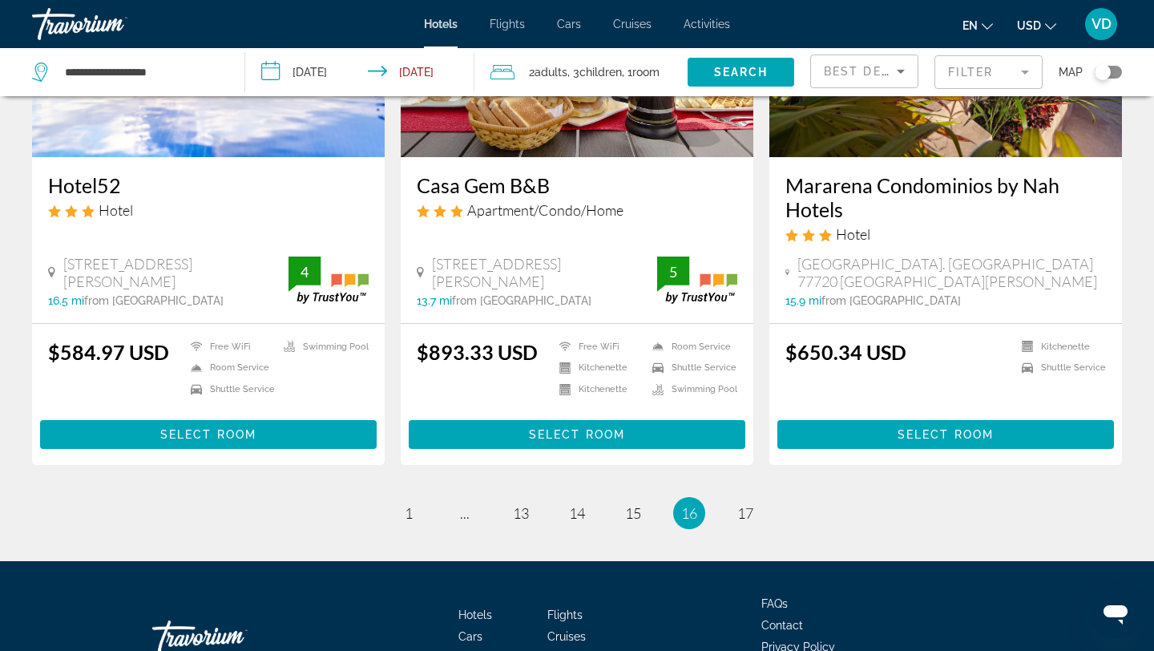
scroll to position [2056, 0]
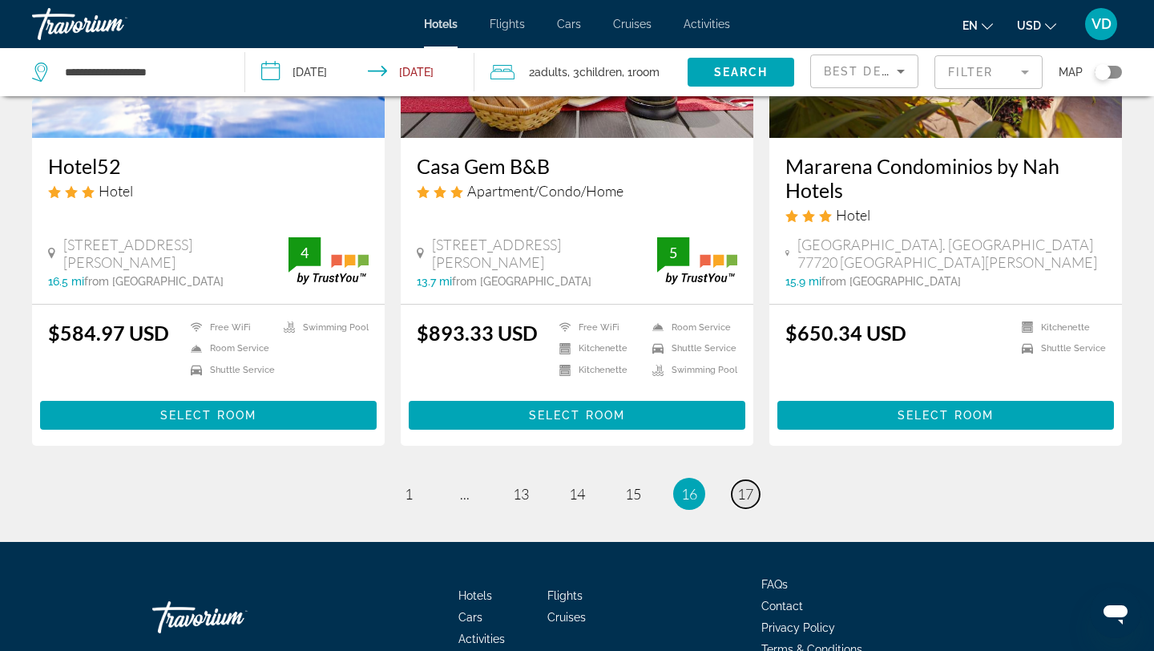
click at [743, 485] on span "17" at bounding box center [745, 494] width 16 height 18
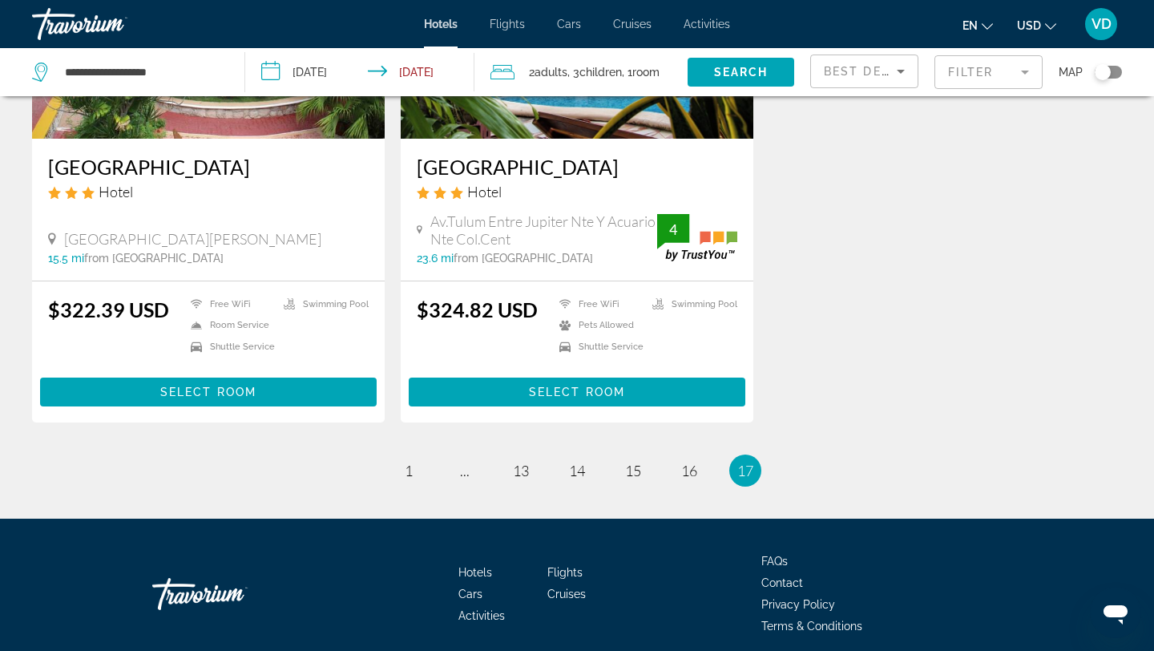
scroll to position [2033, 0]
